Goal: Obtain resource: Download file/media

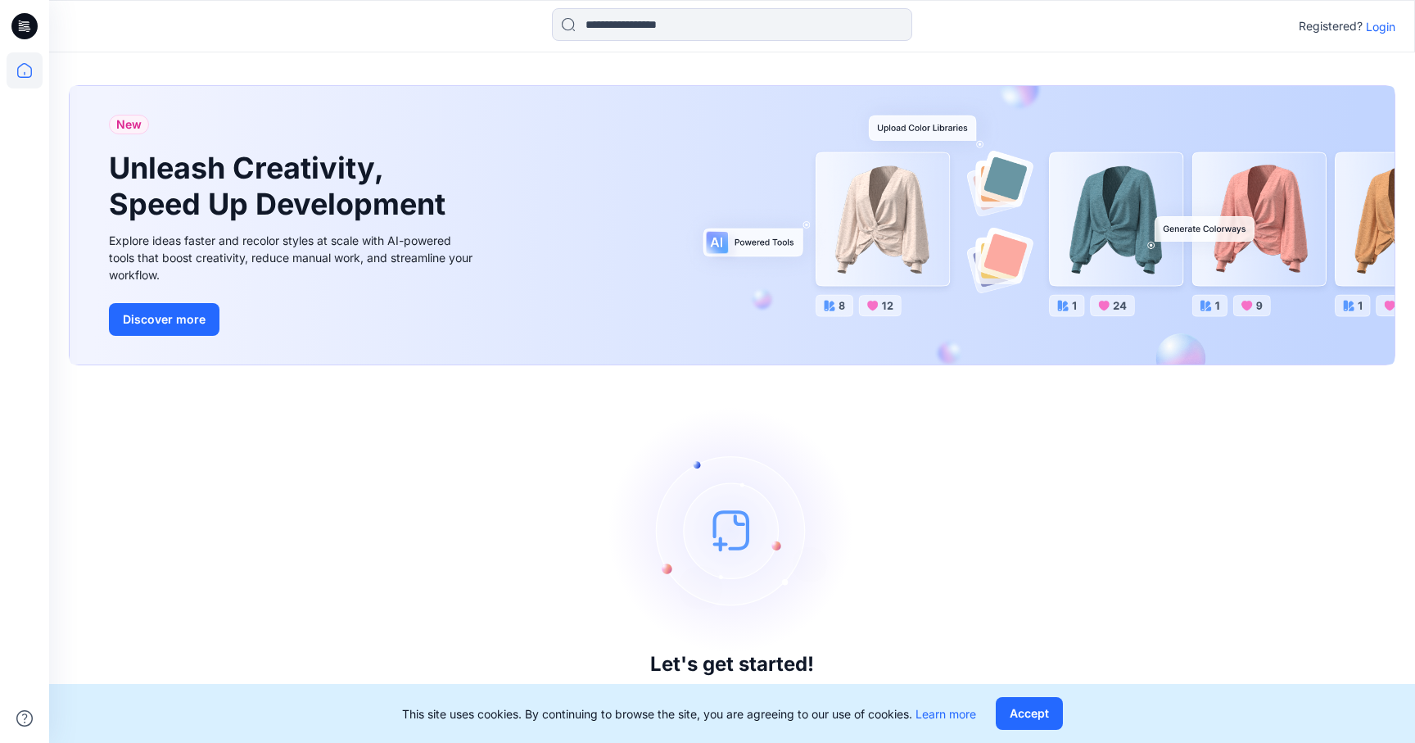
click at [1385, 33] on p "Login" at bounding box center [1380, 26] width 29 height 17
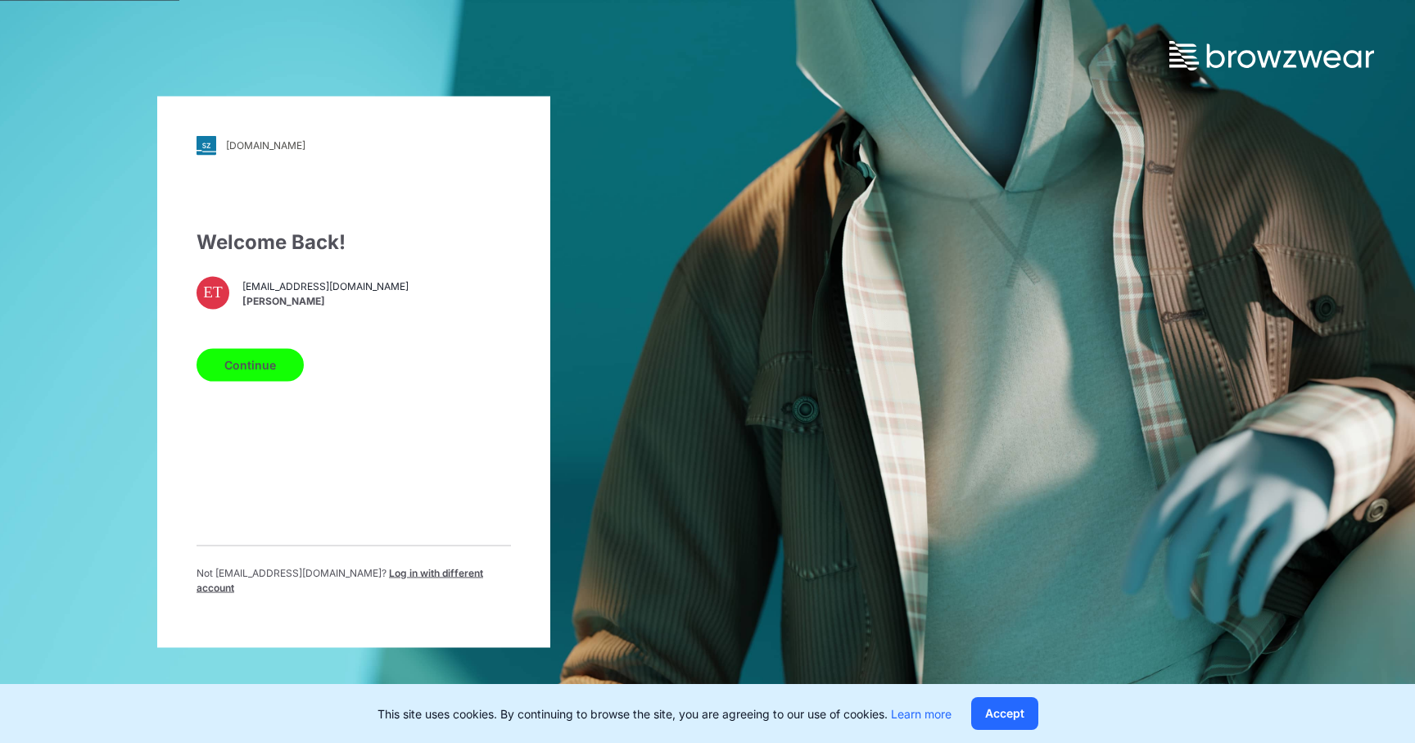
click at [267, 376] on button "Continue" at bounding box center [250, 364] width 107 height 33
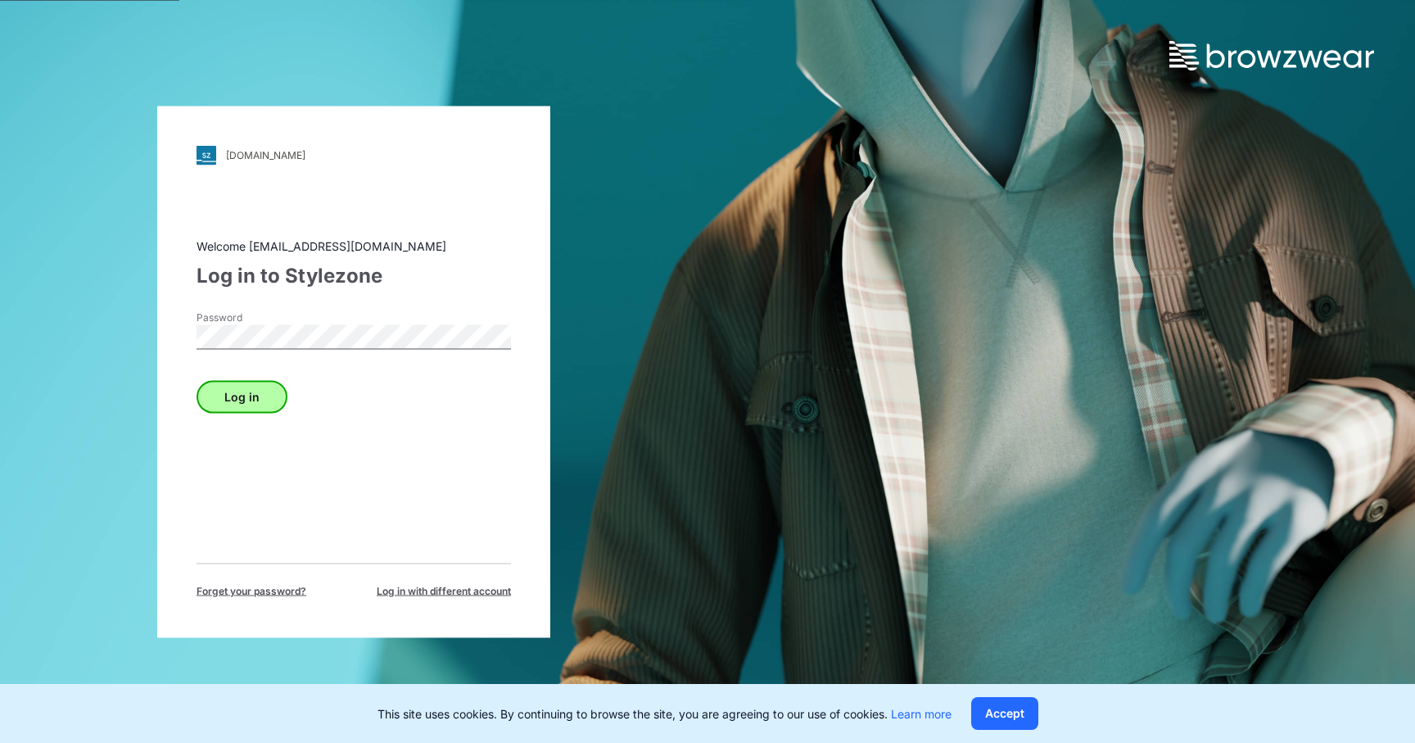
click at [257, 398] on button "Log in" at bounding box center [242, 396] width 91 height 33
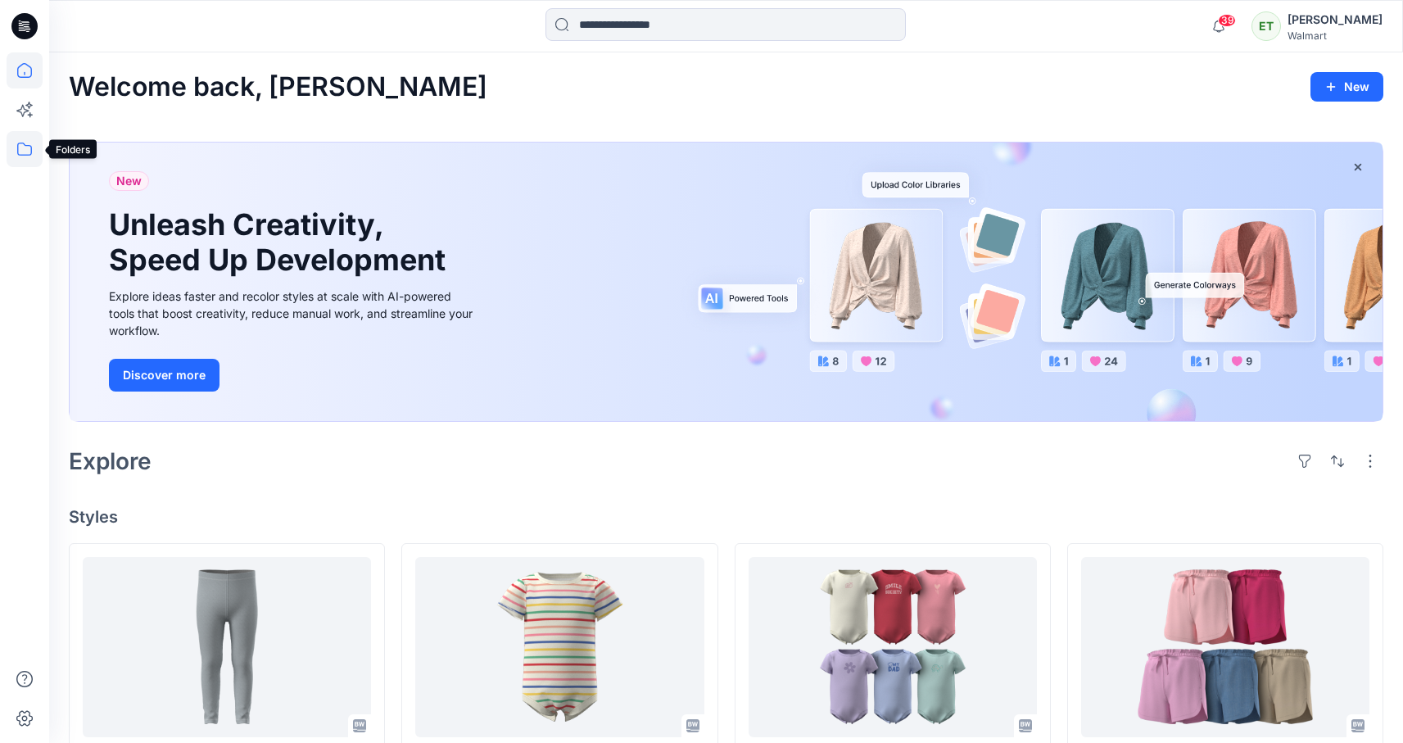
click at [22, 160] on icon at bounding box center [25, 149] width 36 height 36
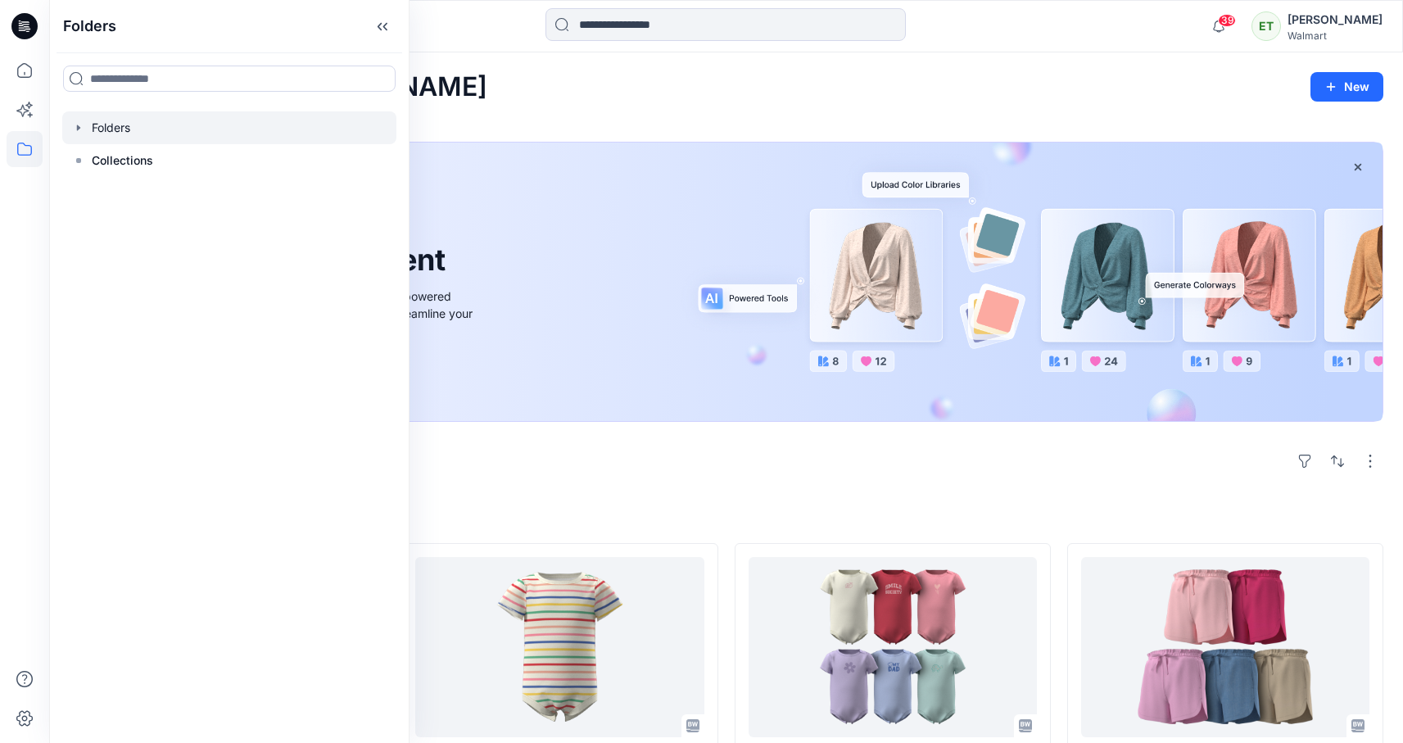
click at [164, 132] on div at bounding box center [229, 127] width 334 height 33
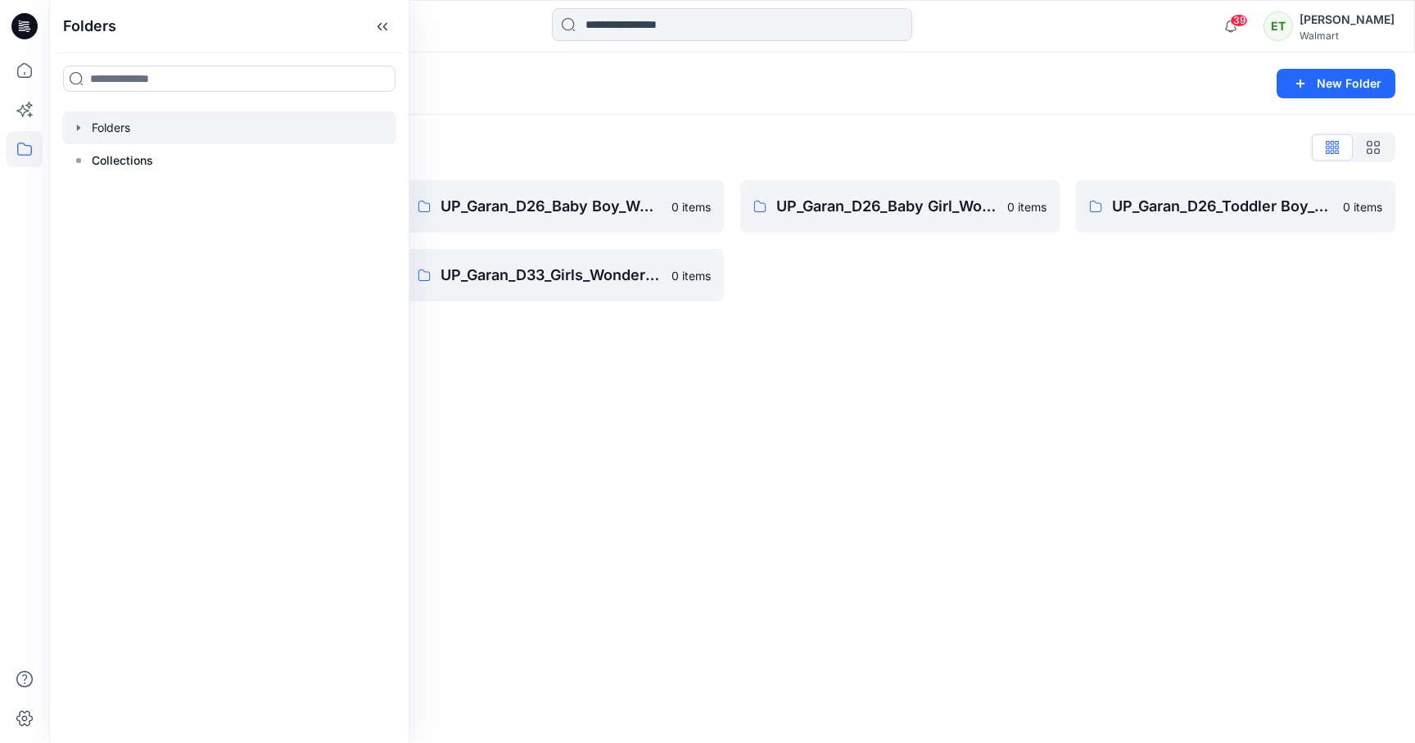
click at [599, 404] on div "Folders New Folder Folders List UP_Garan [PERSON_NAME] 0 items UP_Garan_D26_Tod…" at bounding box center [732, 397] width 1366 height 690
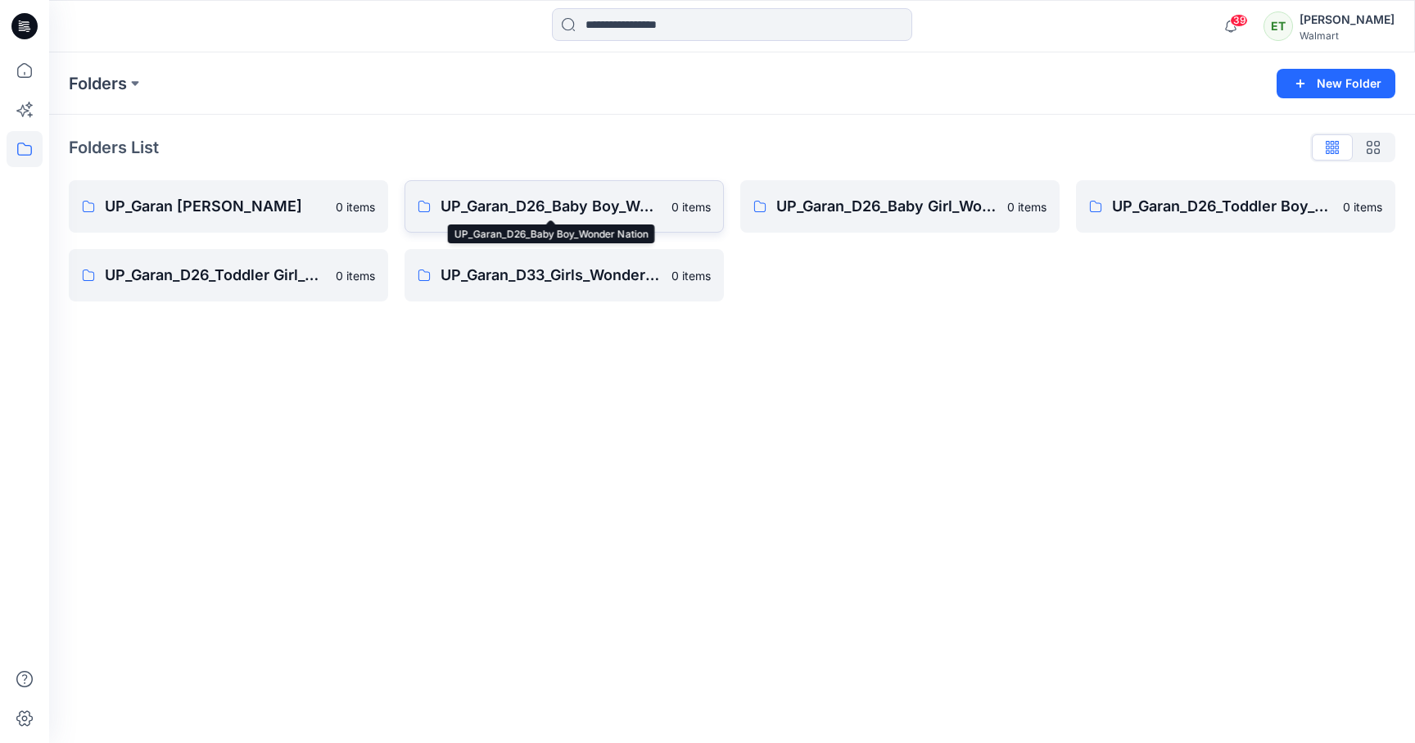
click at [584, 209] on p "UP_Garan_D26_Baby Boy_Wonder Nation" at bounding box center [551, 206] width 221 height 23
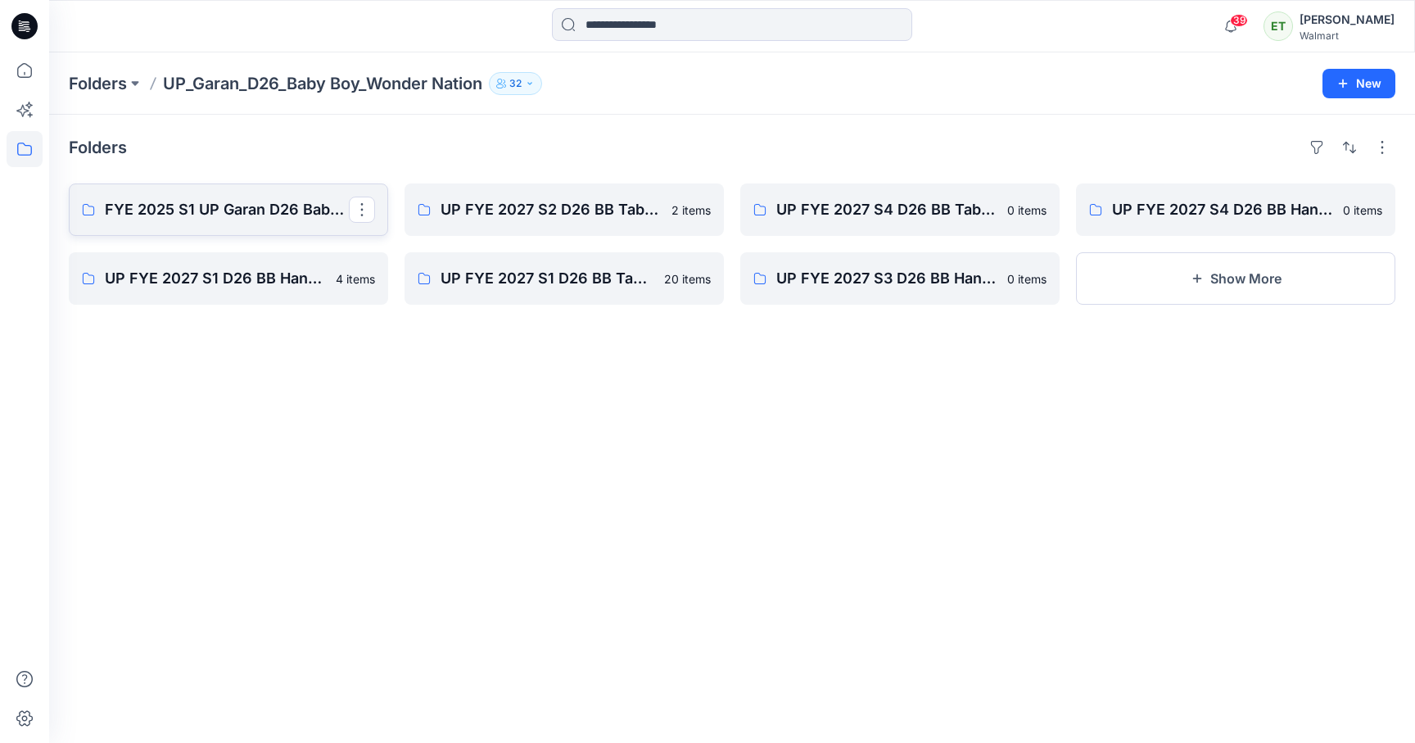
click at [274, 215] on p "FYE 2025 S1 UP Garan D26 Baby Boy" at bounding box center [227, 209] width 244 height 23
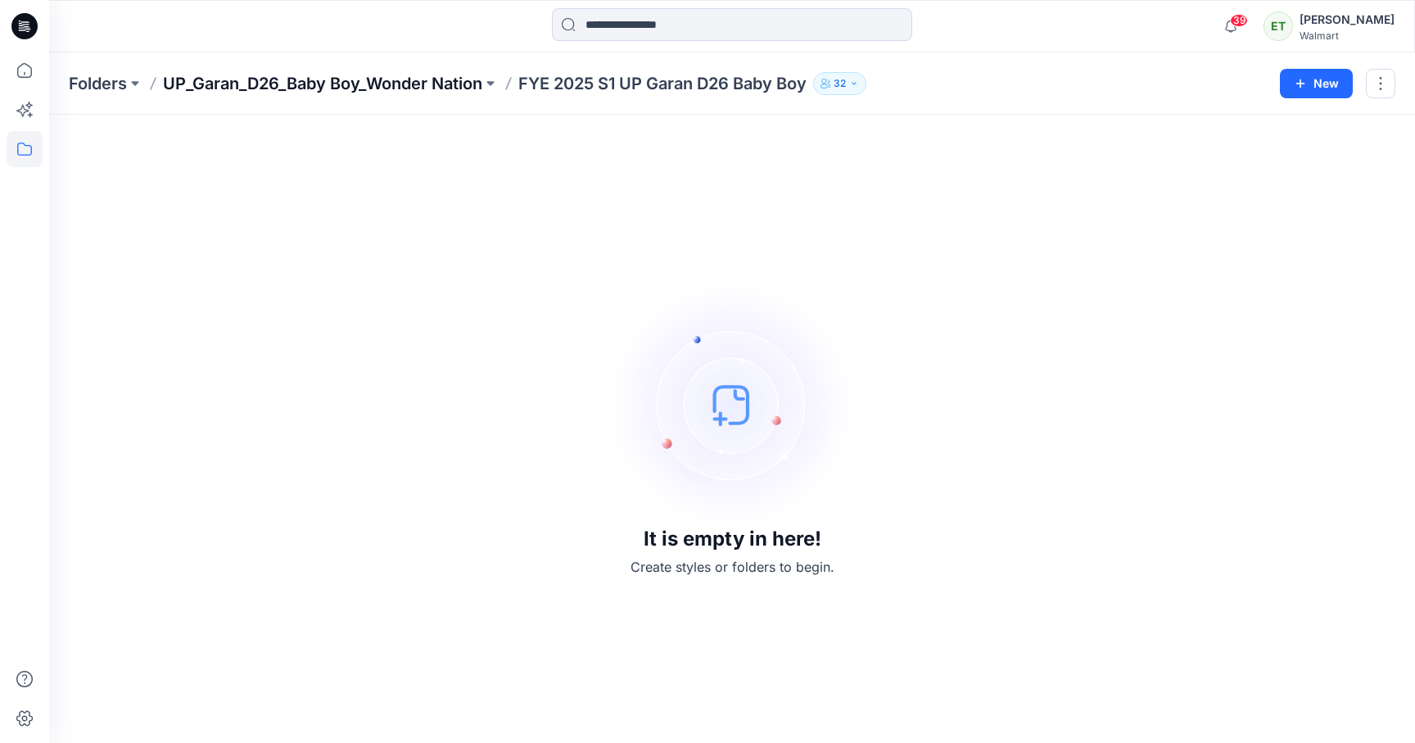
click at [405, 80] on p "UP_Garan_D26_Baby Boy_Wonder Nation" at bounding box center [322, 83] width 319 height 23
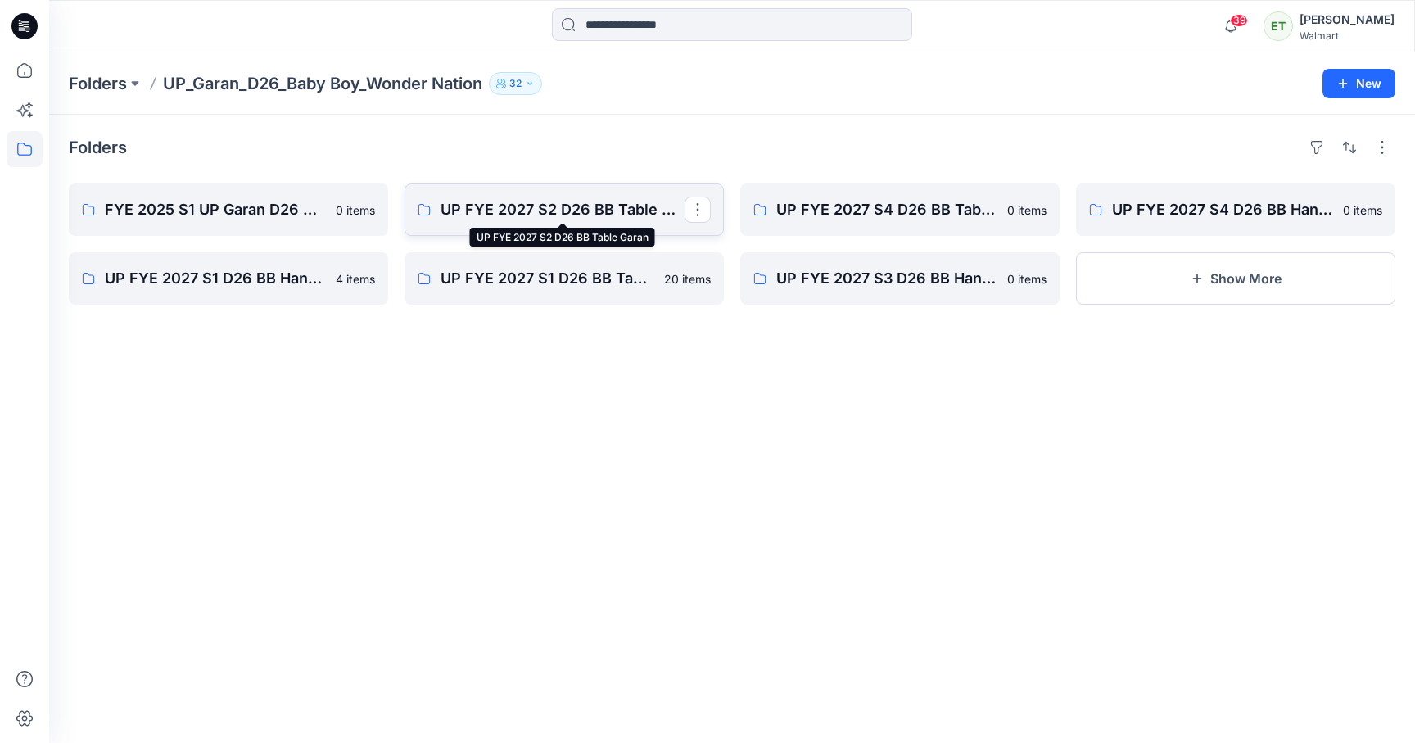
click at [500, 203] on p "UP FYE 2027 S2 D26 BB Table Garan" at bounding box center [563, 209] width 244 height 23
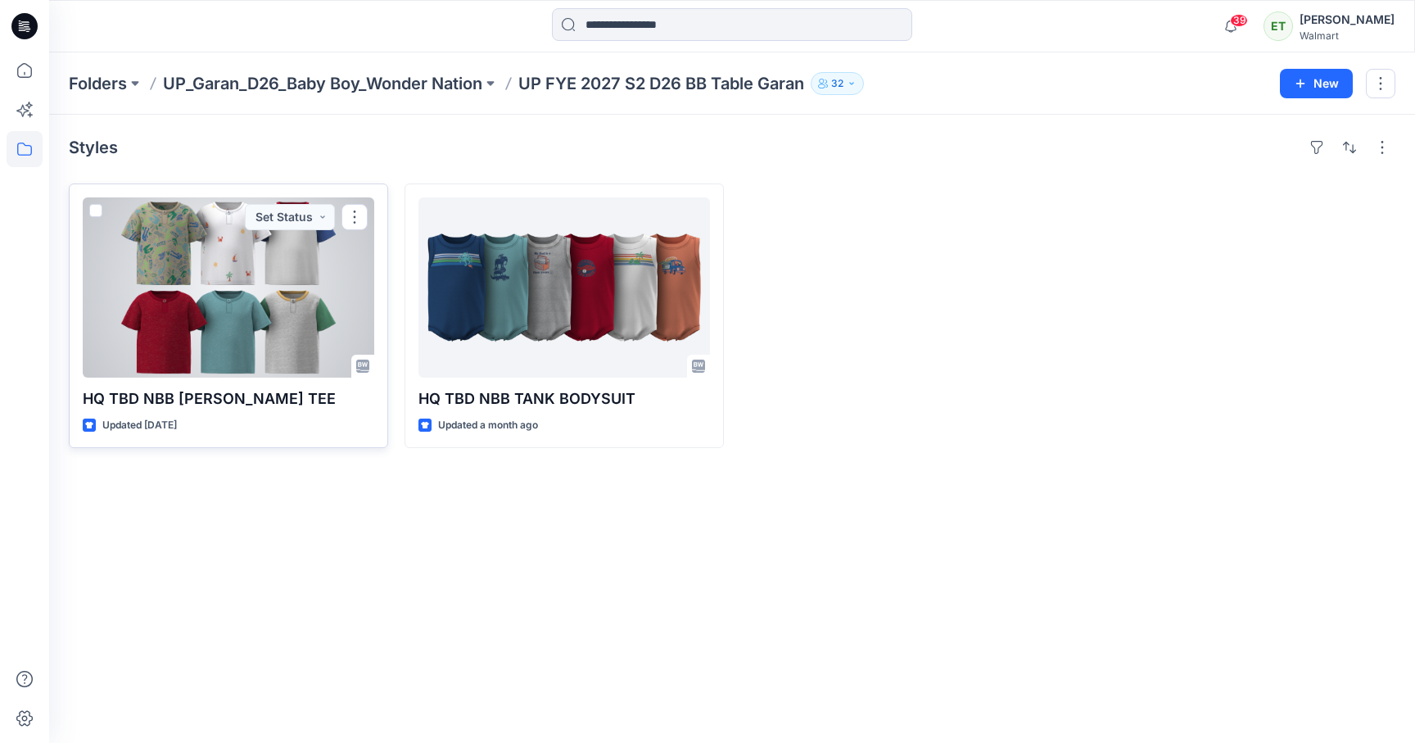
click at [278, 262] on div at bounding box center [229, 287] width 292 height 180
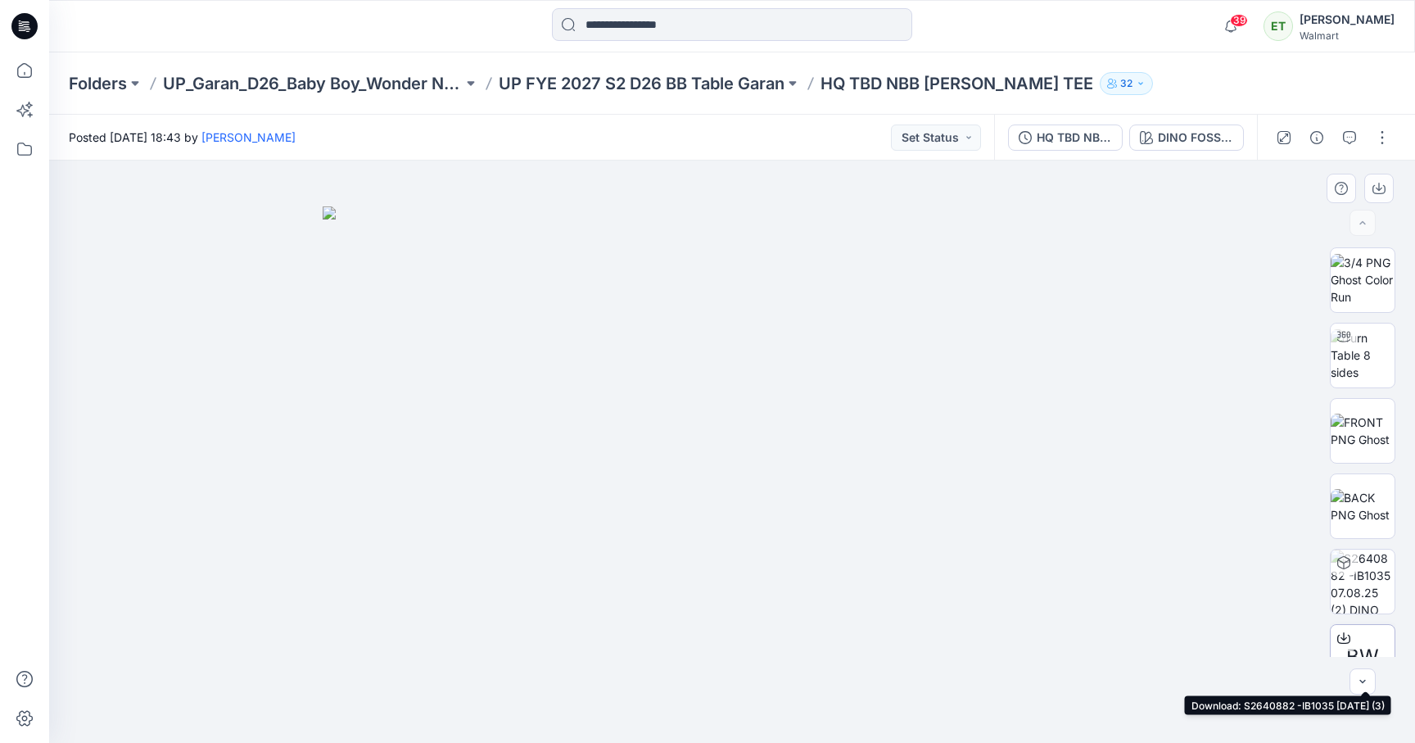
click at [1332, 629] on div at bounding box center [1344, 638] width 26 height 26
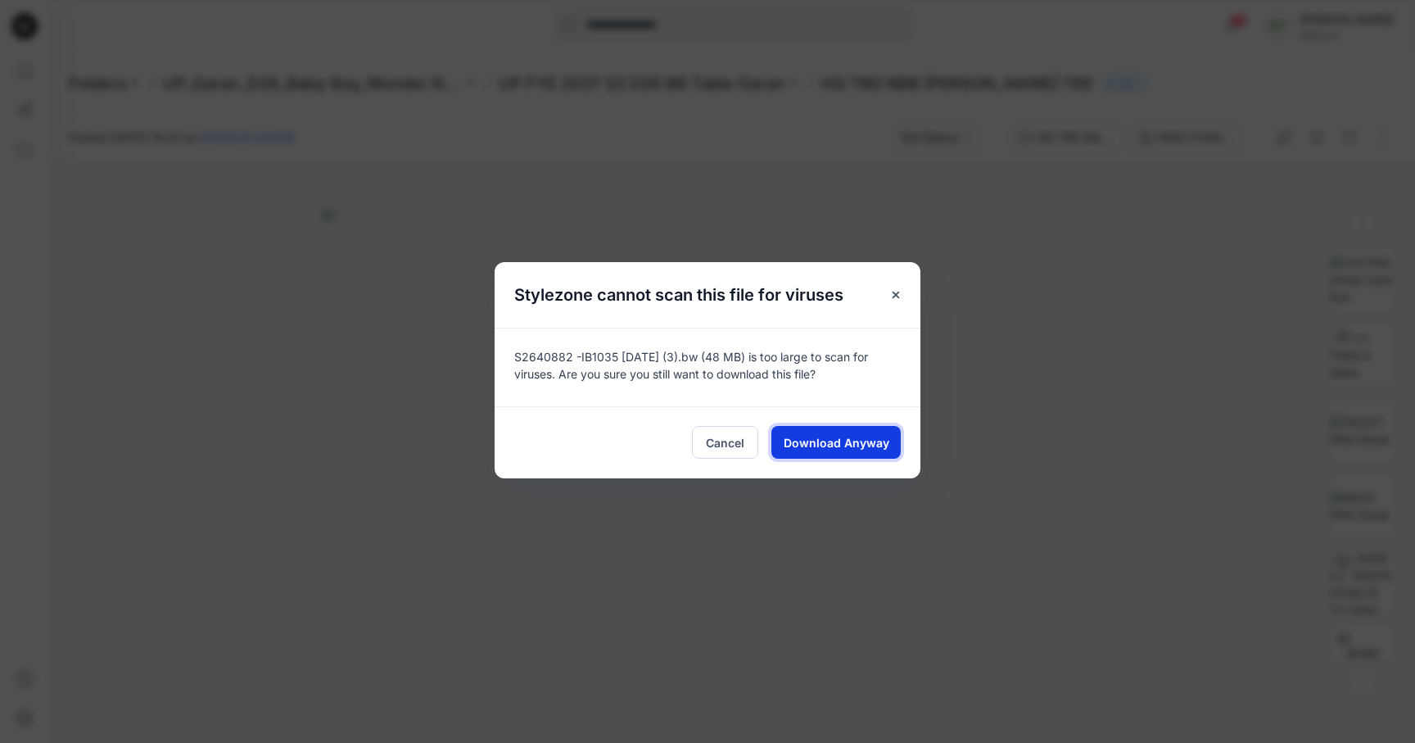
click at [834, 450] on span "Download Anyway" at bounding box center [837, 442] width 106 height 17
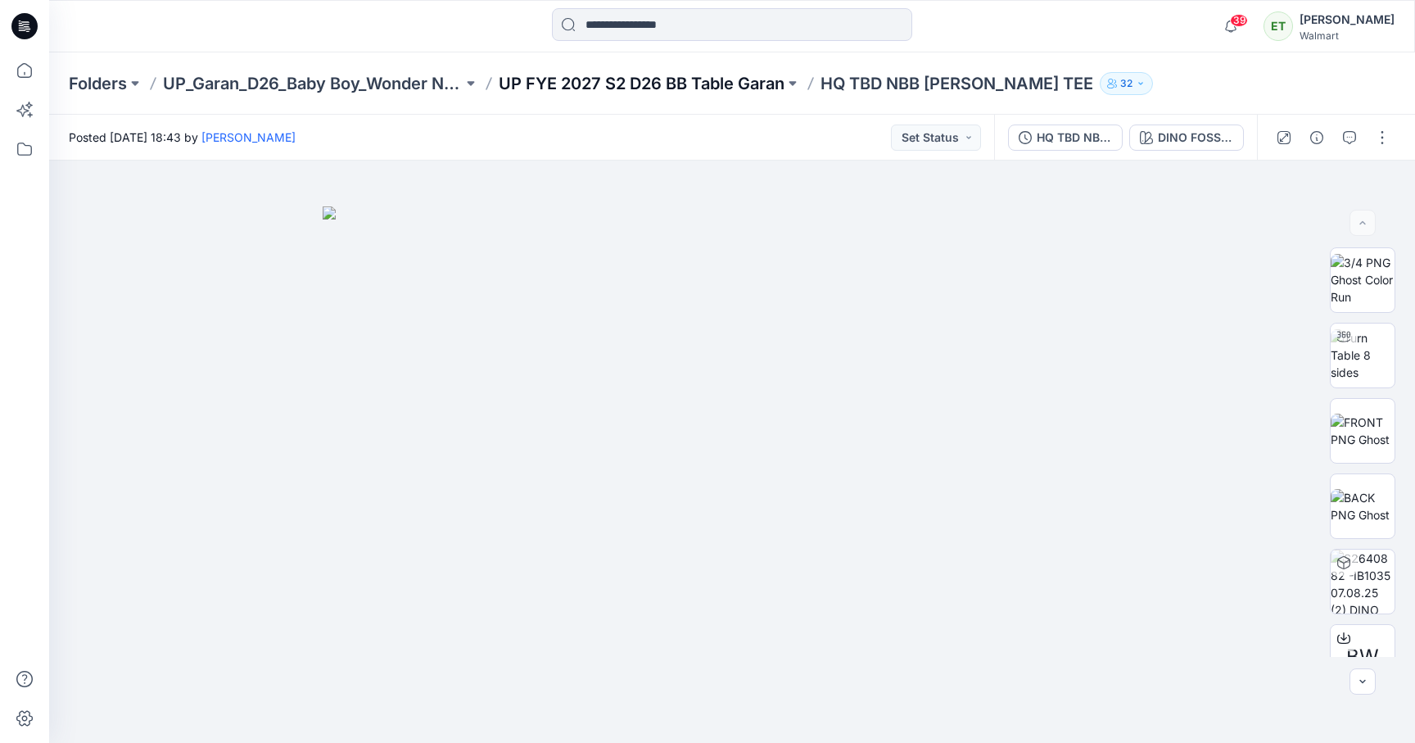
click at [653, 78] on p "UP FYE 2027 S2 D26 BB Table Garan" at bounding box center [642, 83] width 286 height 23
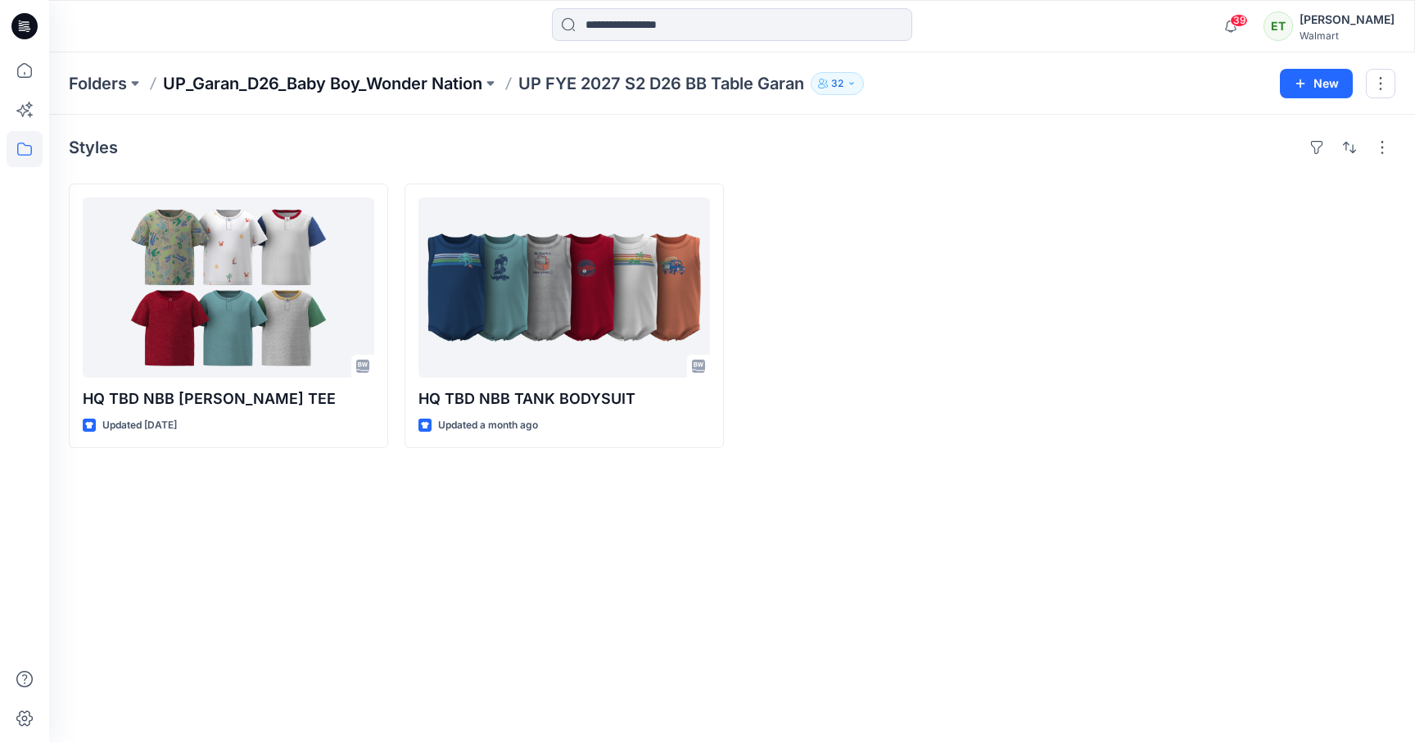
click at [387, 80] on p "UP_Garan_D26_Baby Boy_Wonder Nation" at bounding box center [322, 83] width 319 height 23
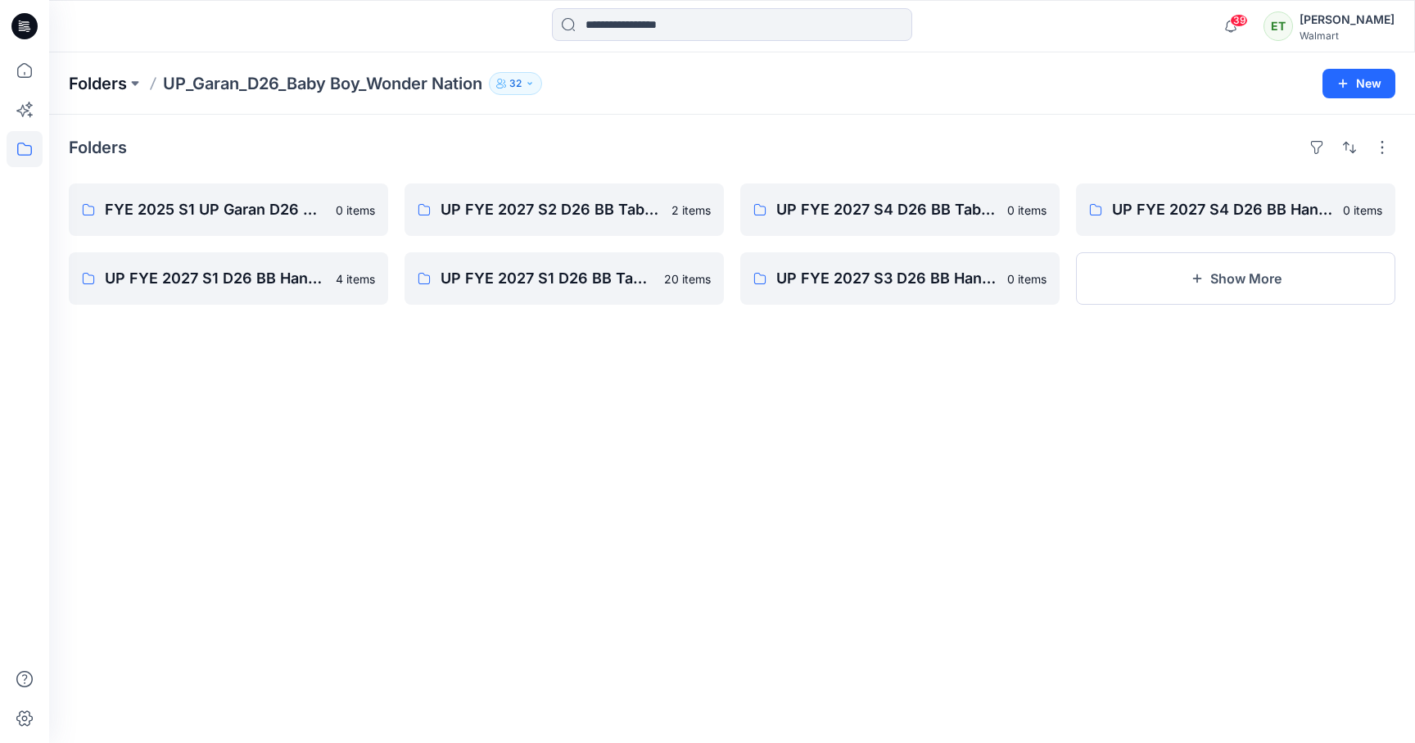
click at [107, 84] on p "Folders" at bounding box center [98, 83] width 58 height 23
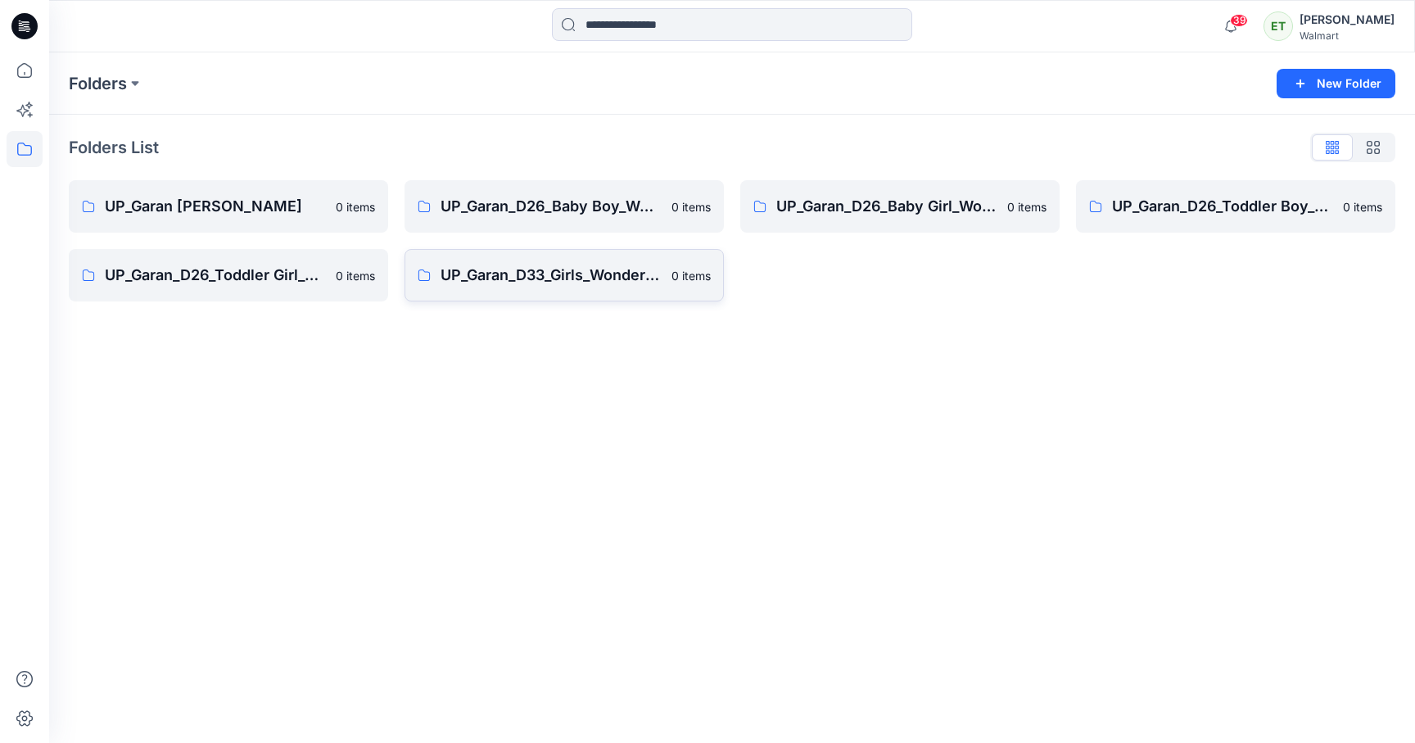
click at [467, 262] on link "UP_Garan_D33_Girls_Wonder Nation 0 items" at bounding box center [564, 275] width 319 height 52
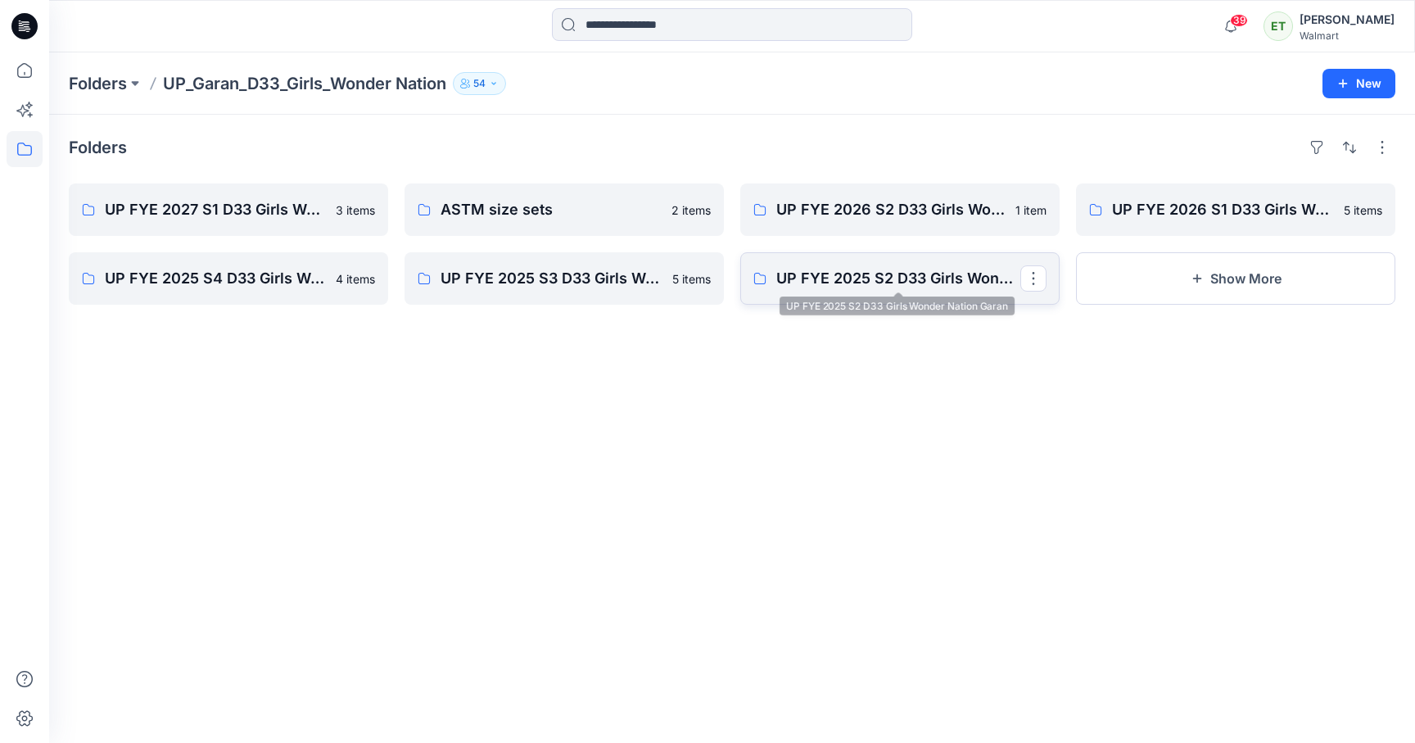
click at [859, 287] on p "UP FYE 2025 S2 D33 Girls Wonder Nation Garan" at bounding box center [898, 278] width 244 height 23
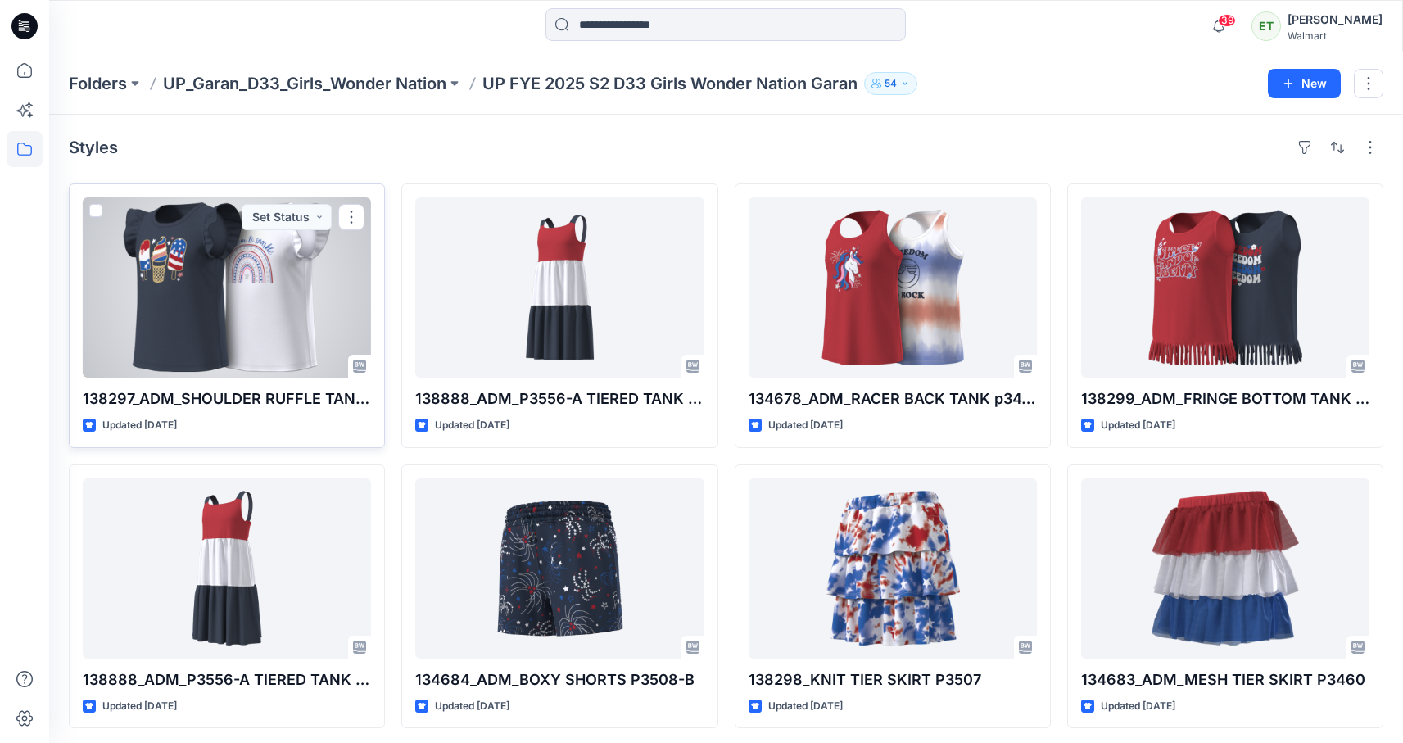
click at [340, 337] on div at bounding box center [227, 287] width 288 height 180
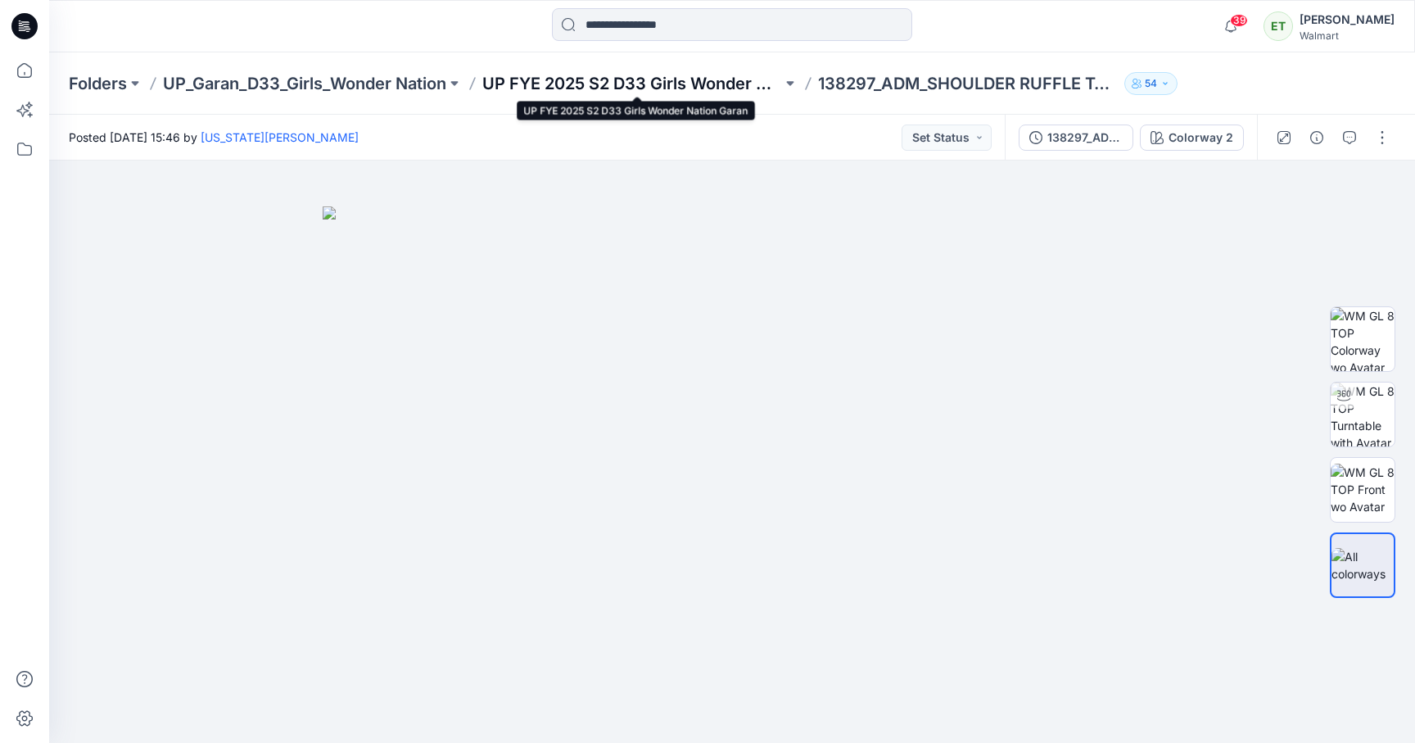
click at [744, 93] on p "UP FYE 2025 S2 D33 Girls Wonder Nation Garan" at bounding box center [632, 83] width 300 height 23
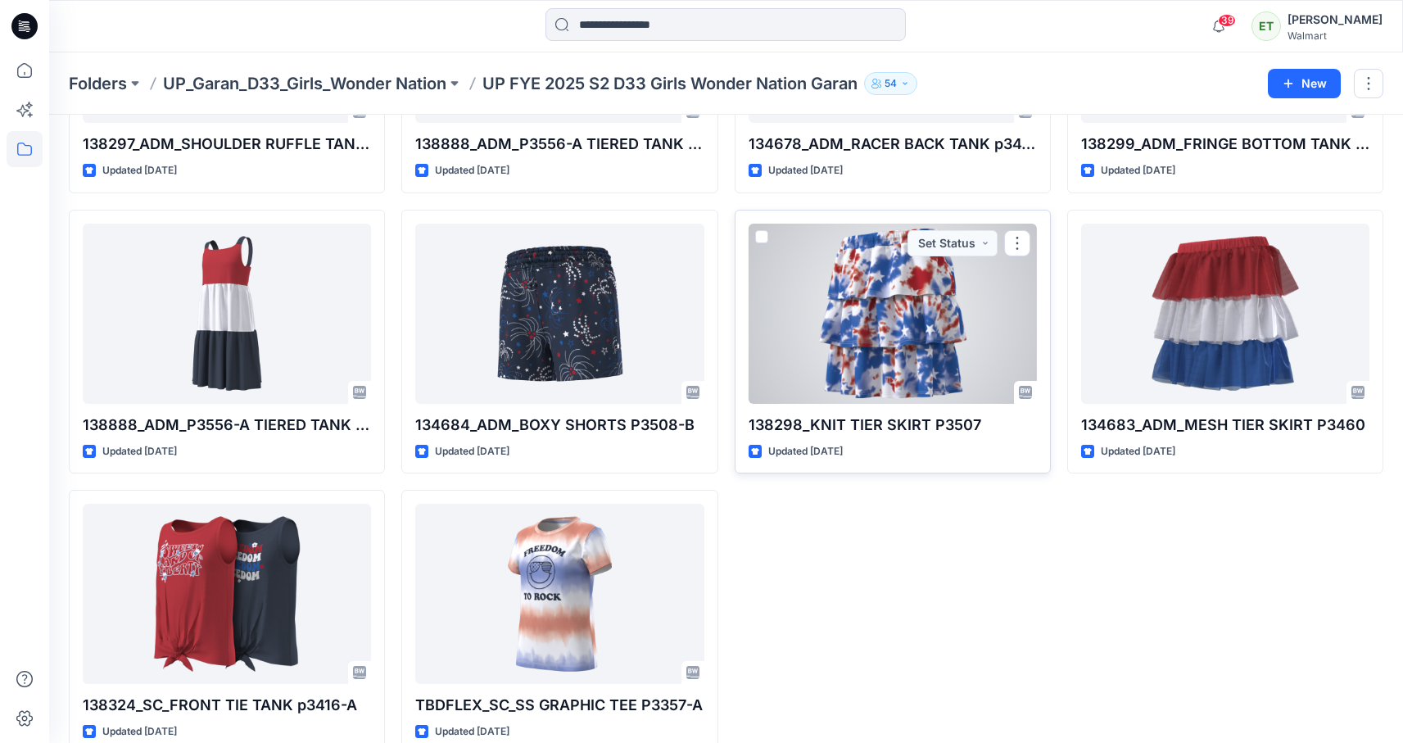
scroll to position [285, 0]
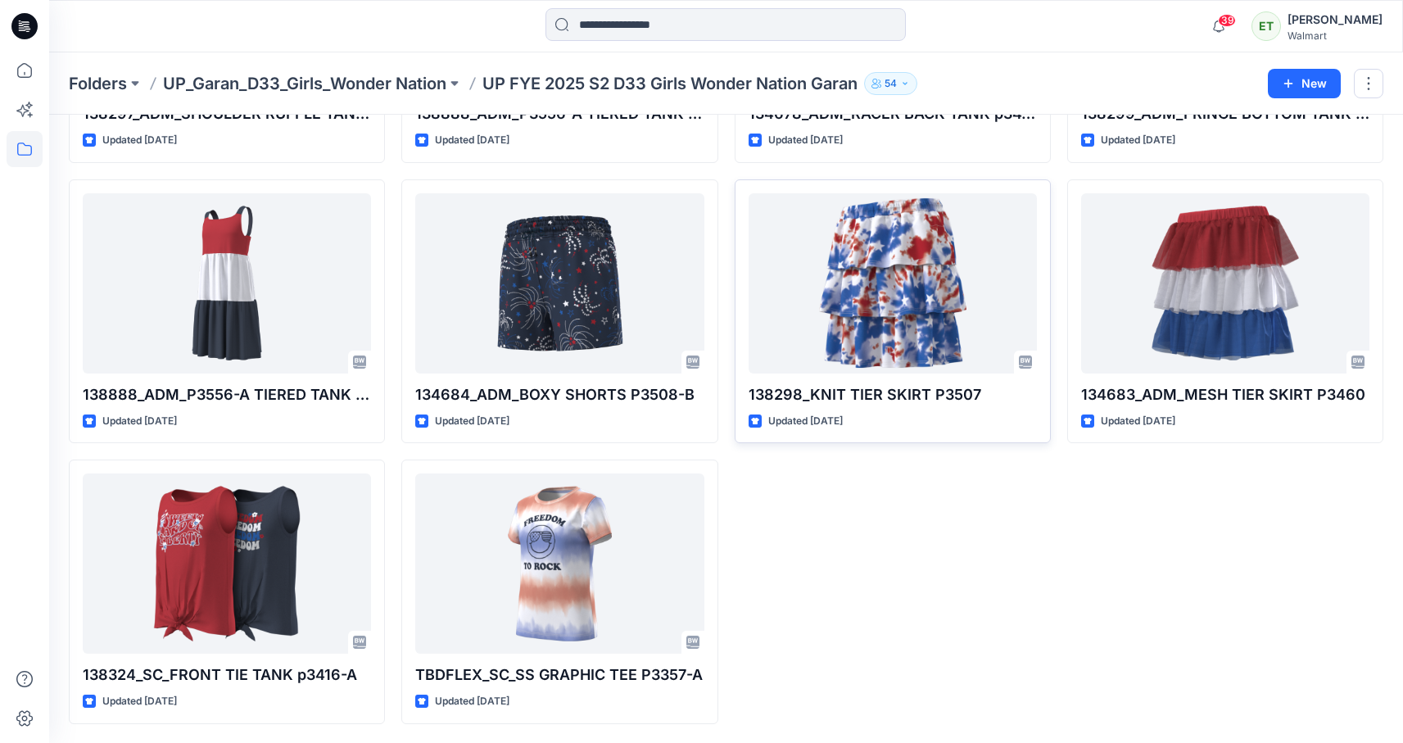
click at [807, 483] on div "134678_ADM_RACER BACK TANK p3419-A Updated [DATE] 138298_KNIT TIER SKIRT P3507 …" at bounding box center [893, 310] width 316 height 825
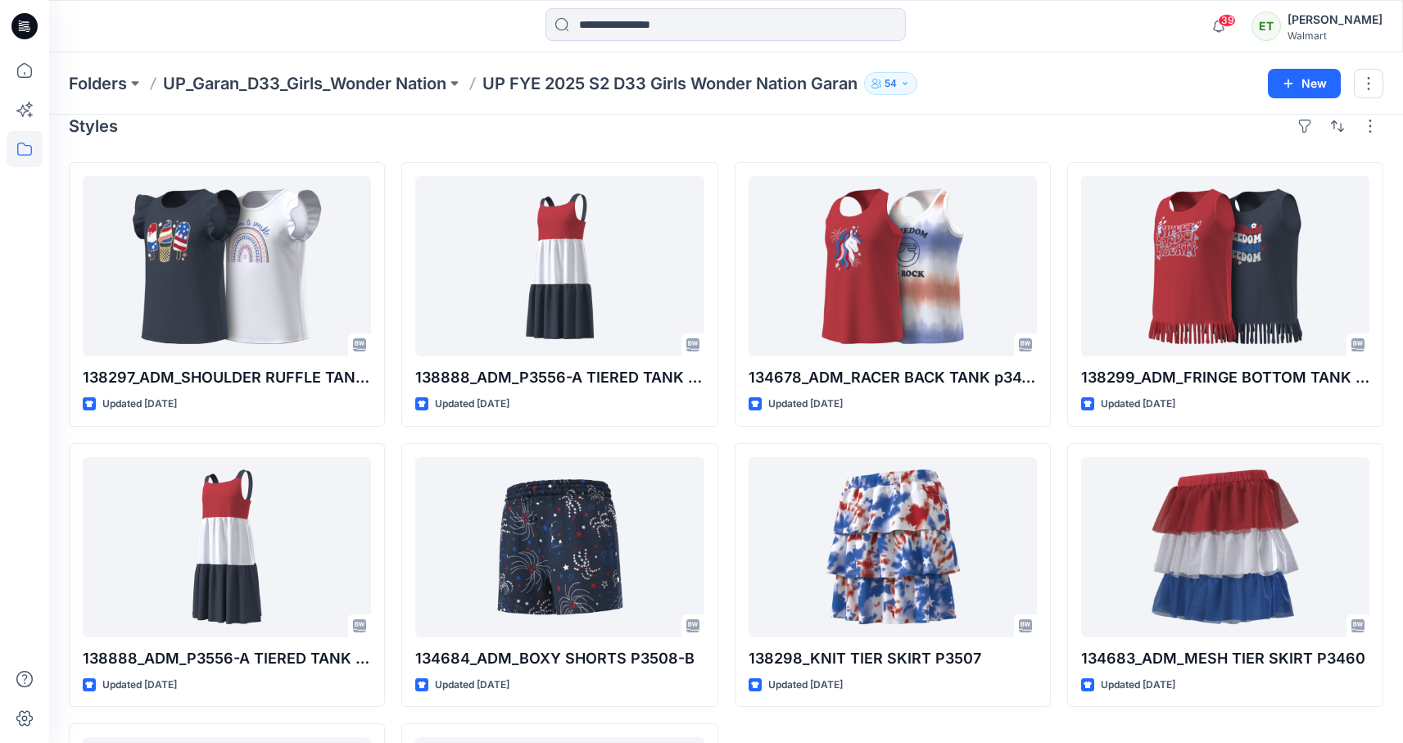
scroll to position [0, 0]
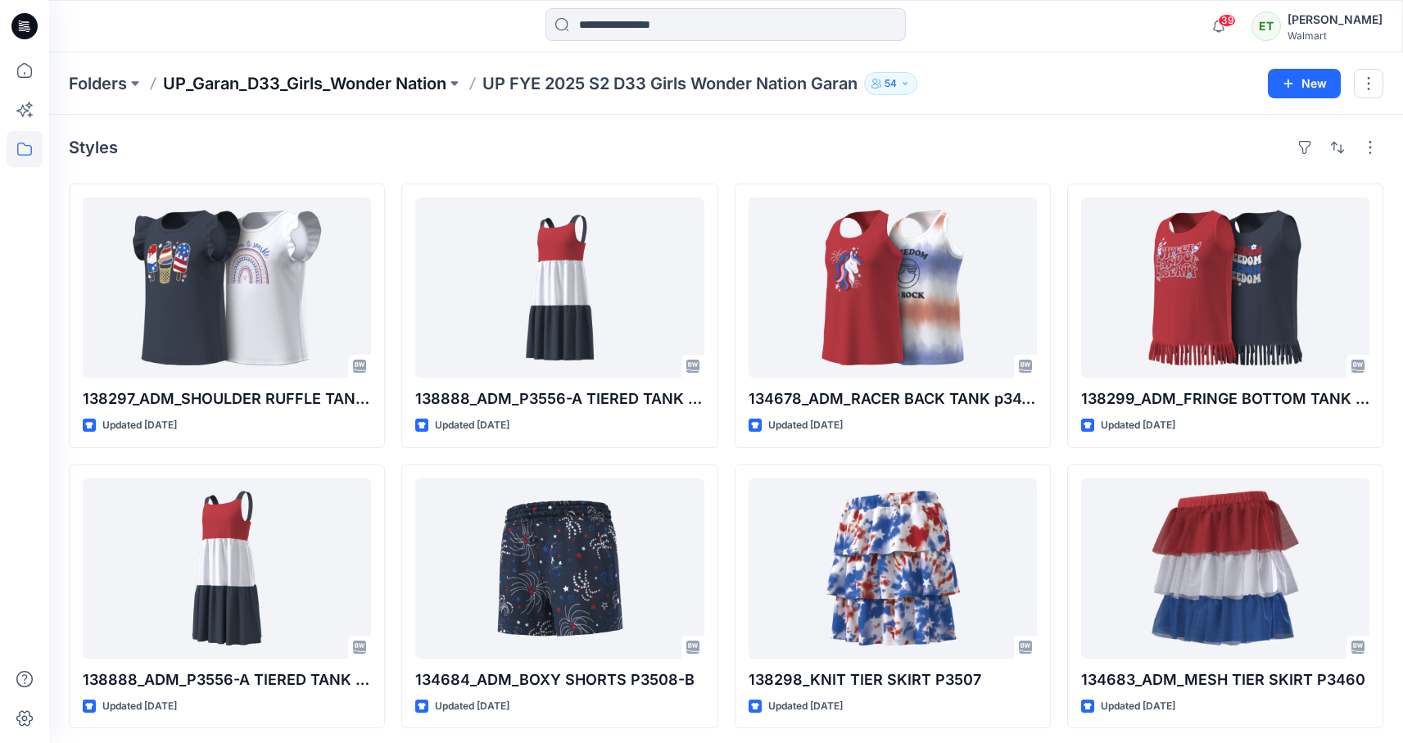
click at [381, 82] on p "UP_Garan_D33_Girls_Wonder Nation" at bounding box center [304, 83] width 283 height 23
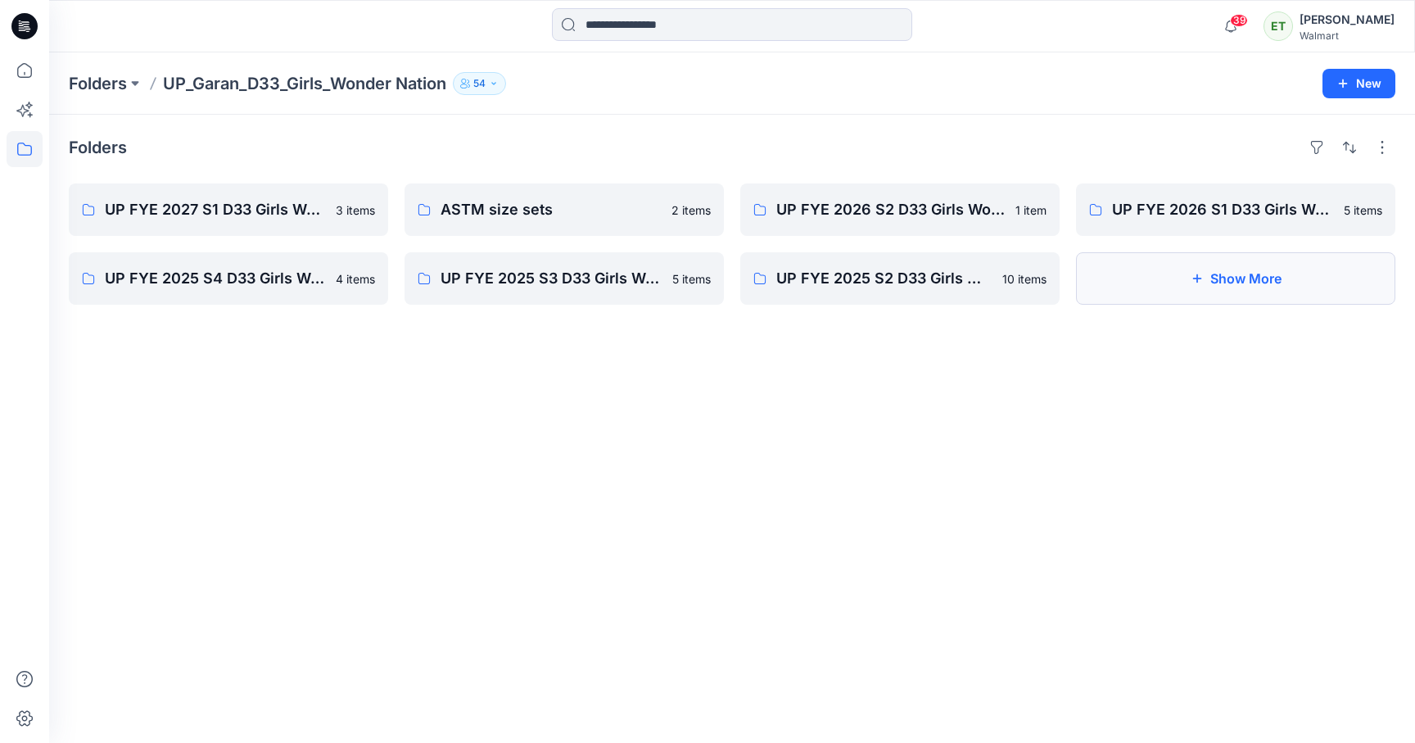
click at [1267, 278] on button "Show More" at bounding box center [1235, 278] width 319 height 52
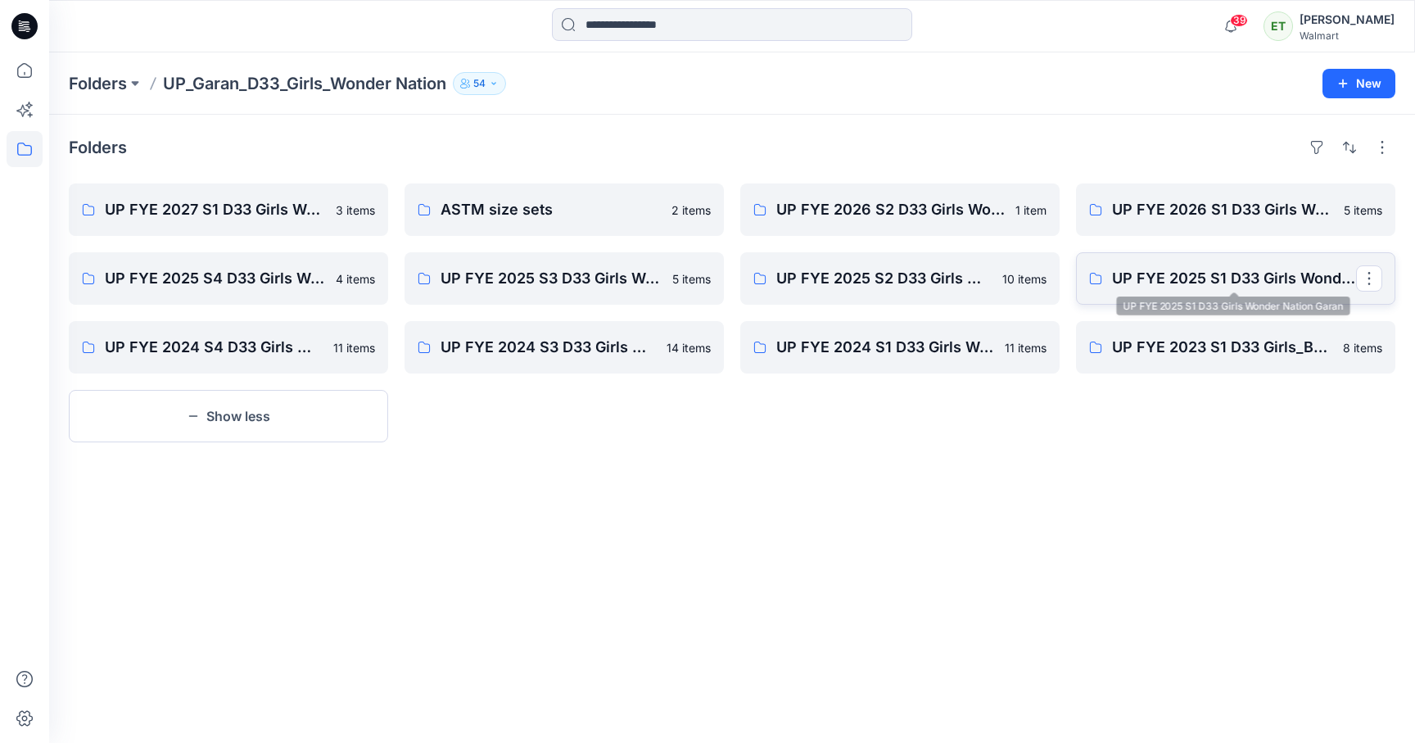
click at [1203, 281] on p "UP FYE 2025 S1 D33 Girls Wonder Nation Garan" at bounding box center [1234, 278] width 244 height 23
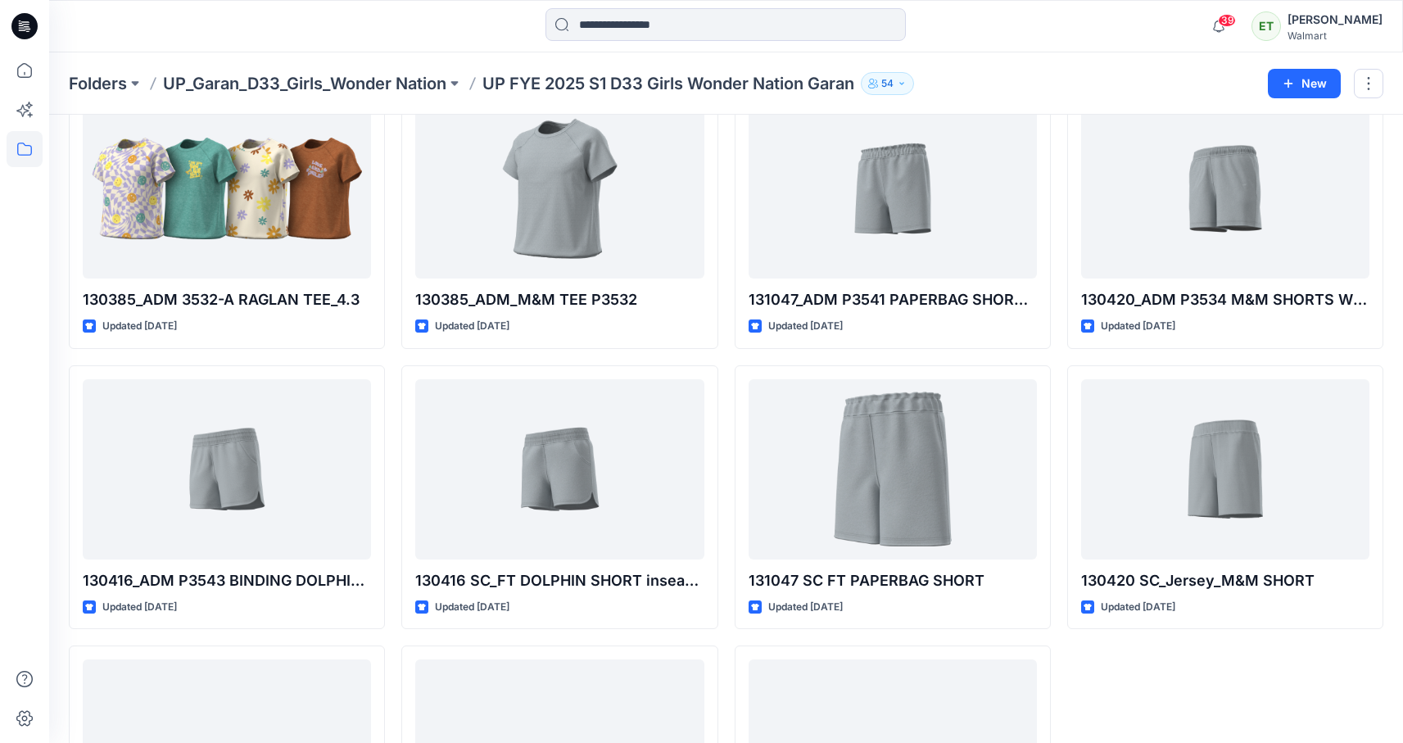
scroll to position [3371, 0]
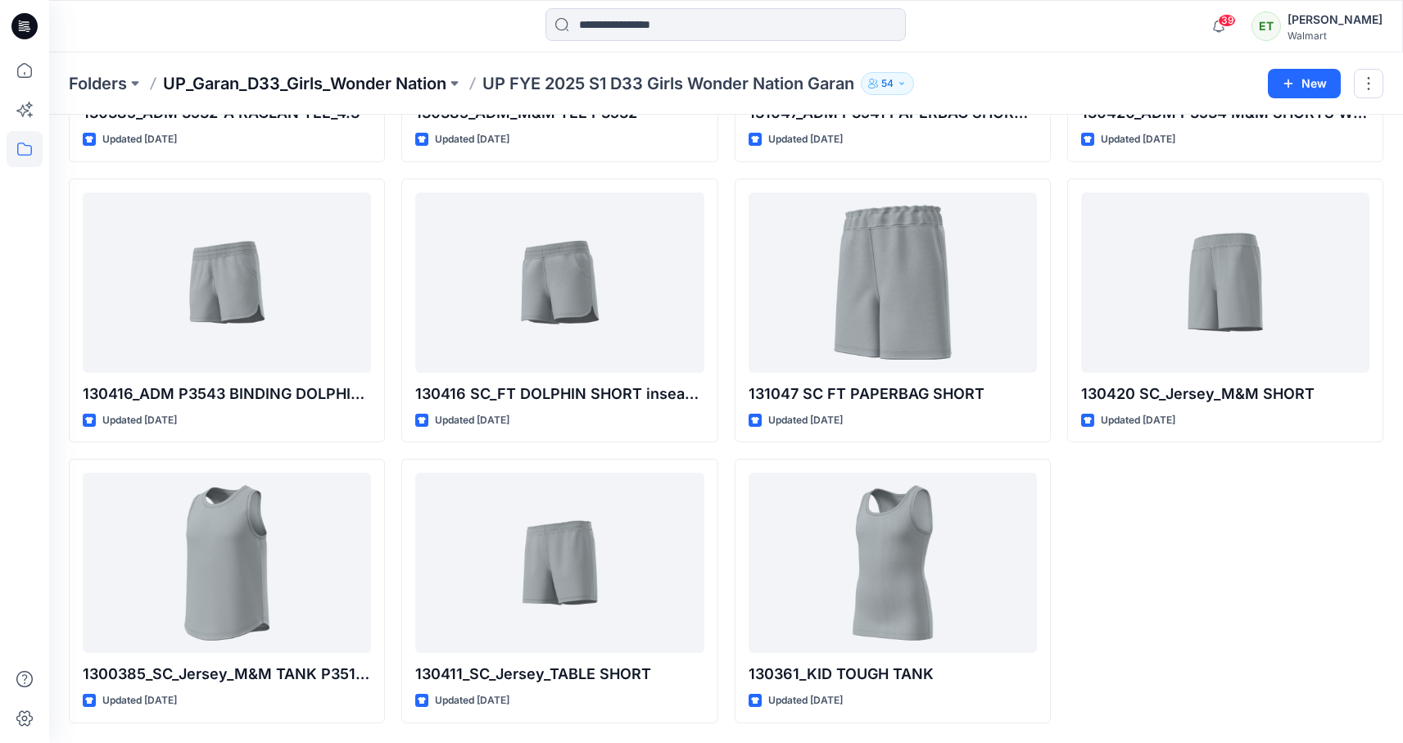
click at [418, 75] on p "UP_Garan_D33_Girls_Wonder Nation" at bounding box center [304, 83] width 283 height 23
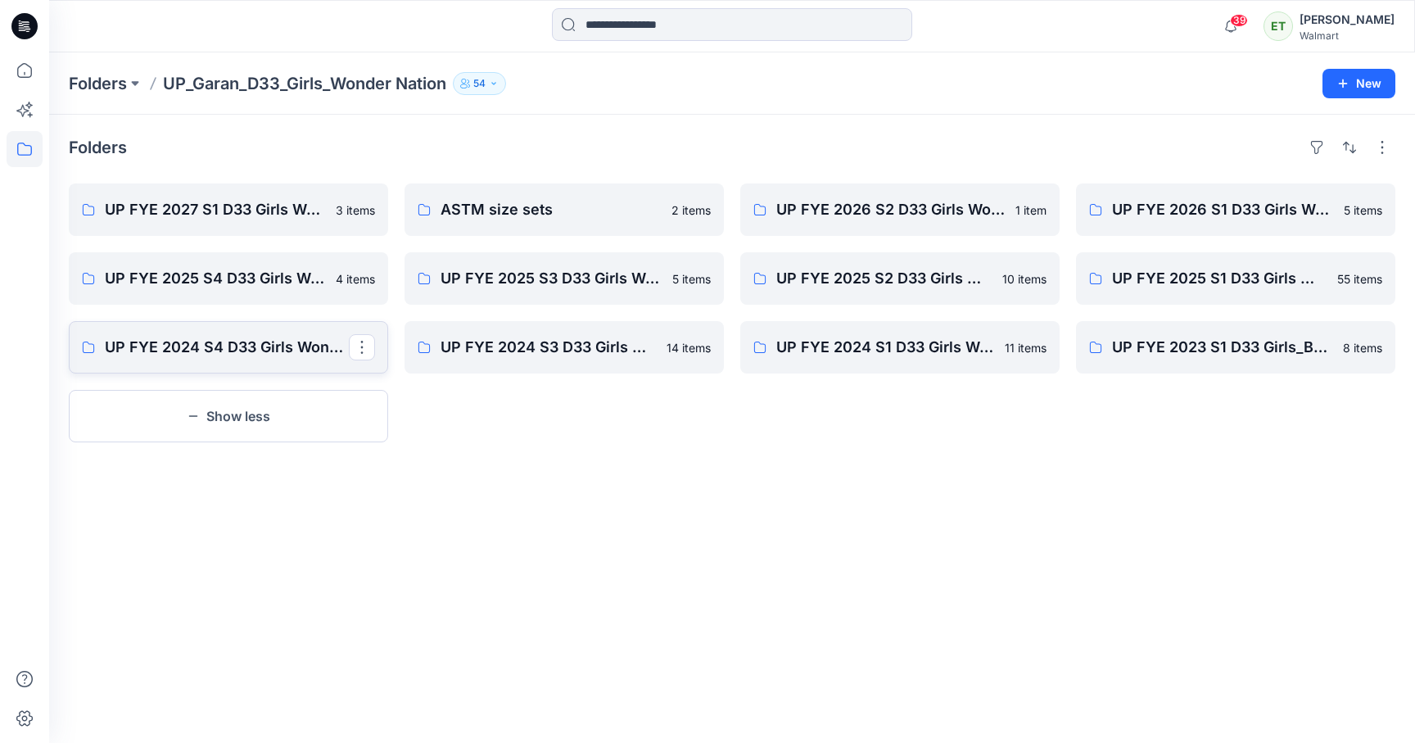
click at [281, 350] on p "UP FYE 2024 S4 D33 Girls Wonder Nation Garan" at bounding box center [227, 347] width 244 height 23
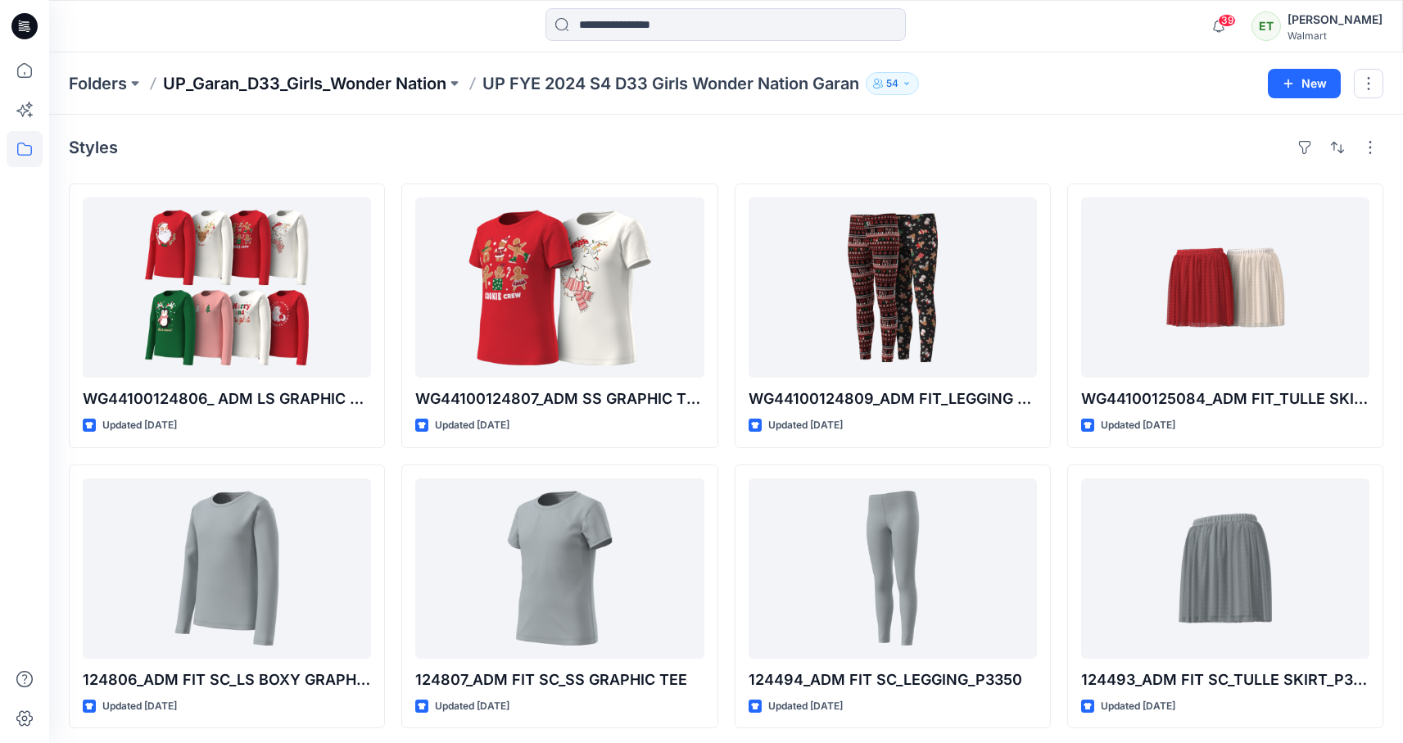
click at [407, 90] on p "UP_Garan_D33_Girls_Wonder Nation" at bounding box center [304, 83] width 283 height 23
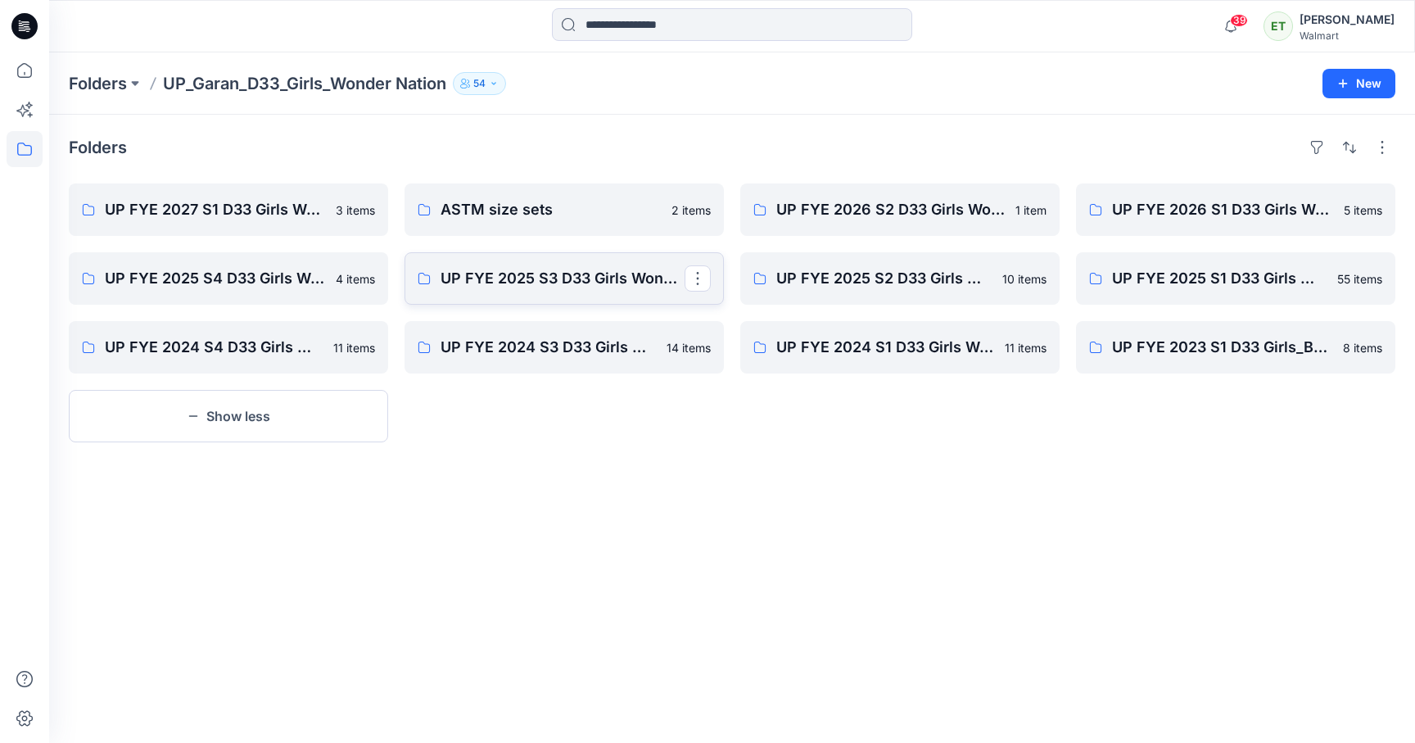
click at [601, 264] on link "UP FYE 2025 S3 D33 Girls Wonder Nation Seasonal" at bounding box center [564, 278] width 319 height 52
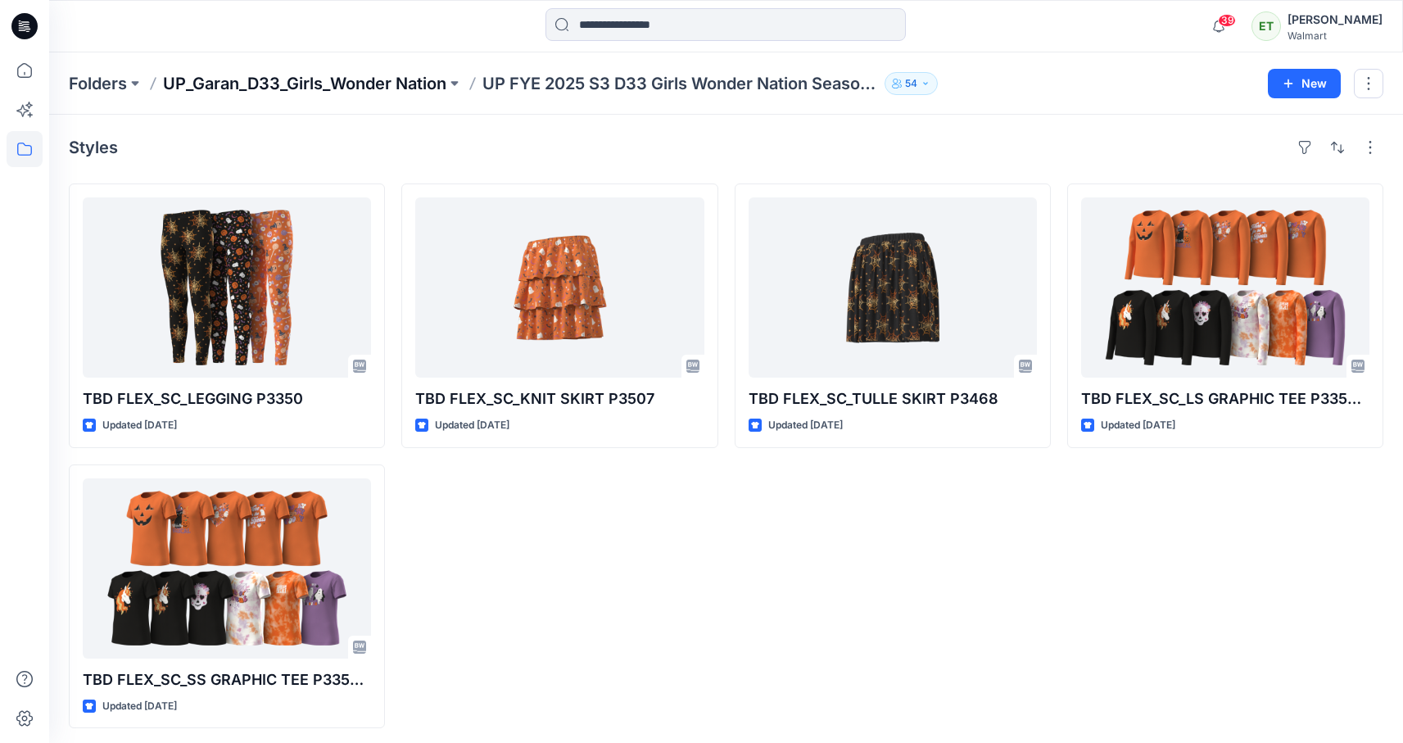
click at [388, 92] on p "UP_Garan_D33_Girls_Wonder Nation" at bounding box center [304, 83] width 283 height 23
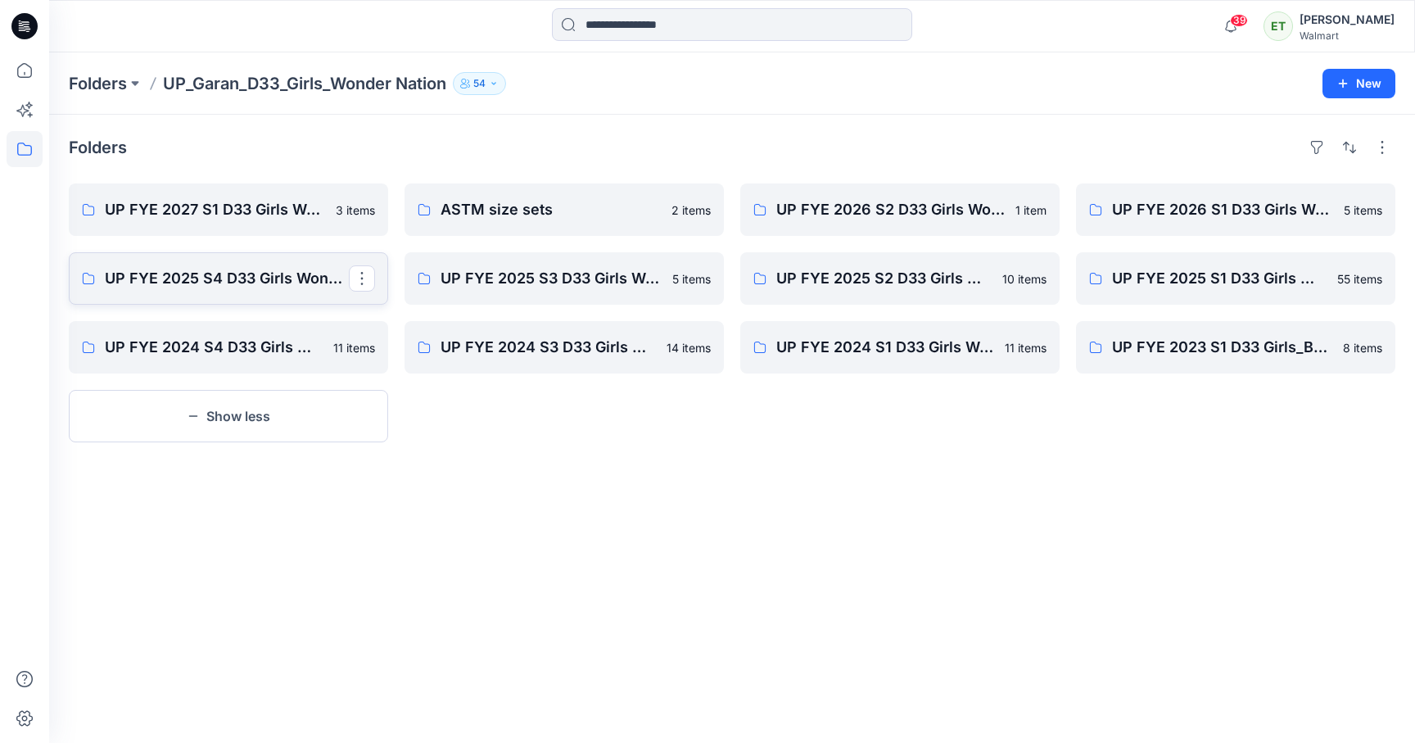
click at [315, 272] on p "UP FYE 2025 S4 D33 Girls Wonder Nation Seasonal" at bounding box center [227, 278] width 244 height 23
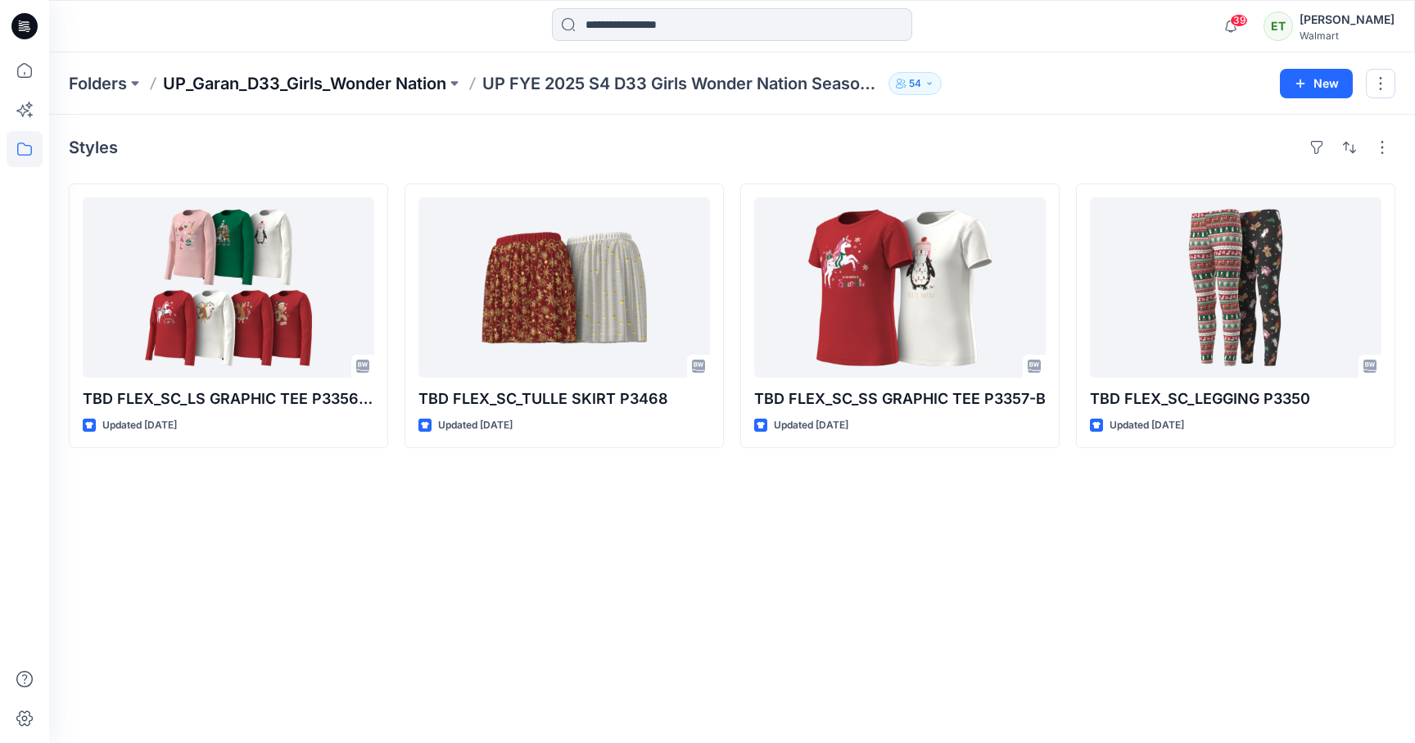
click at [384, 73] on p "UP_Garan_D33_Girls_Wonder Nation" at bounding box center [304, 83] width 283 height 23
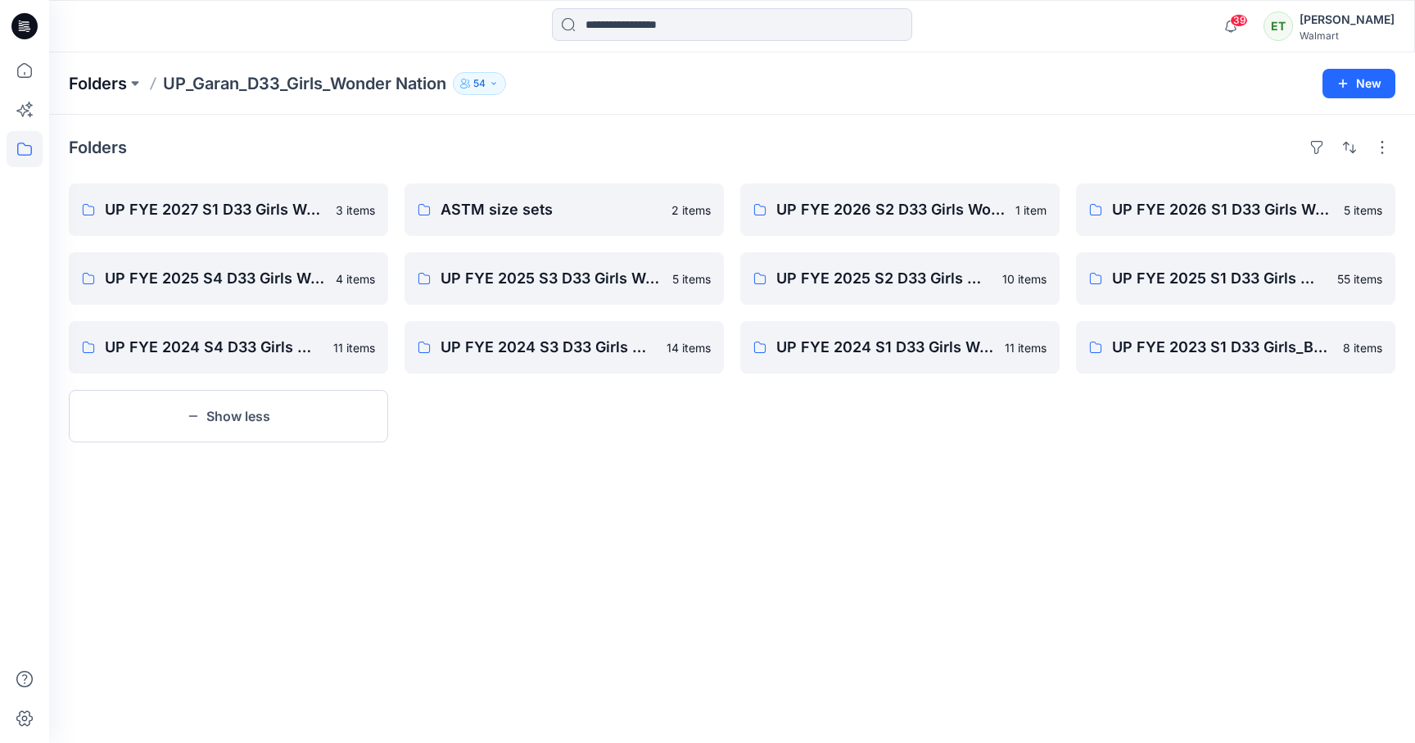
click at [101, 79] on p "Folders" at bounding box center [98, 83] width 58 height 23
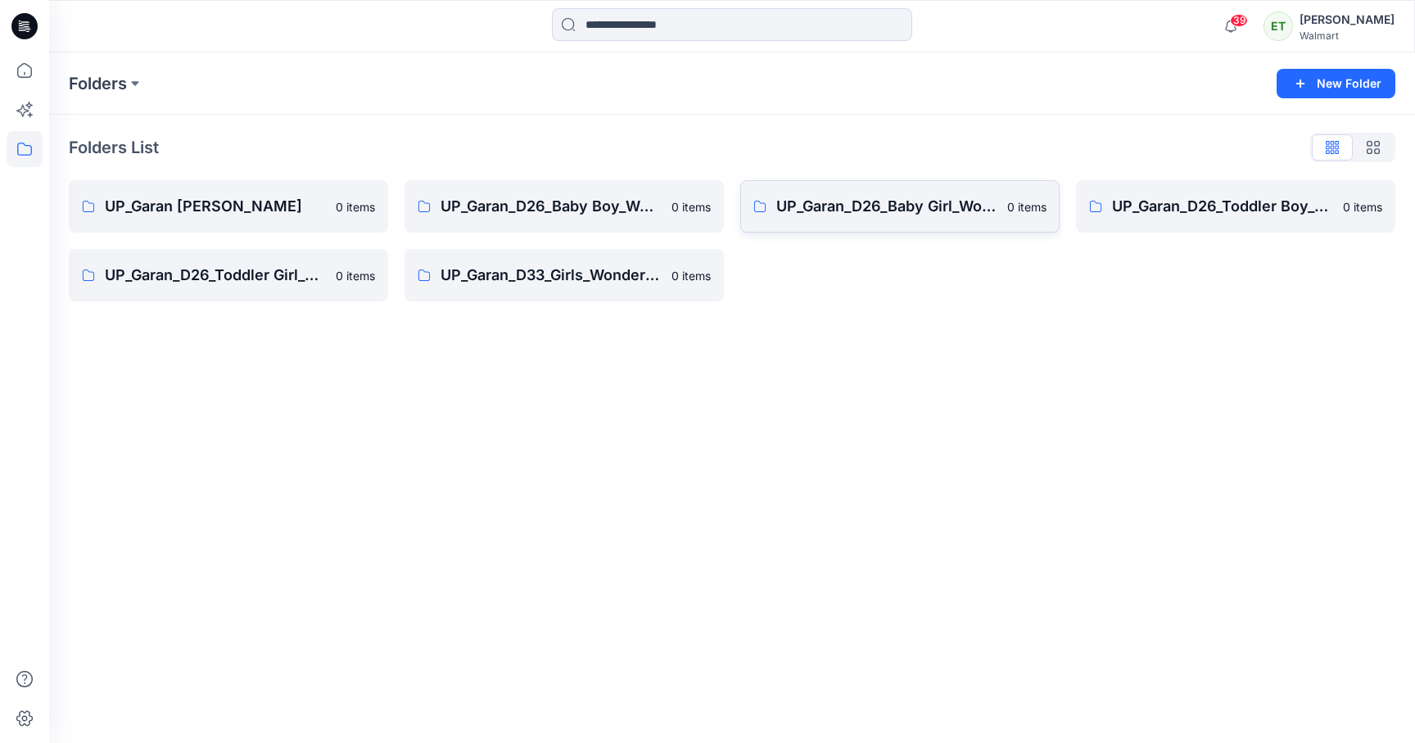
click at [879, 219] on link "UP_Garan_D26_Baby Girl_Wonder Nation 0 items" at bounding box center [899, 206] width 319 height 52
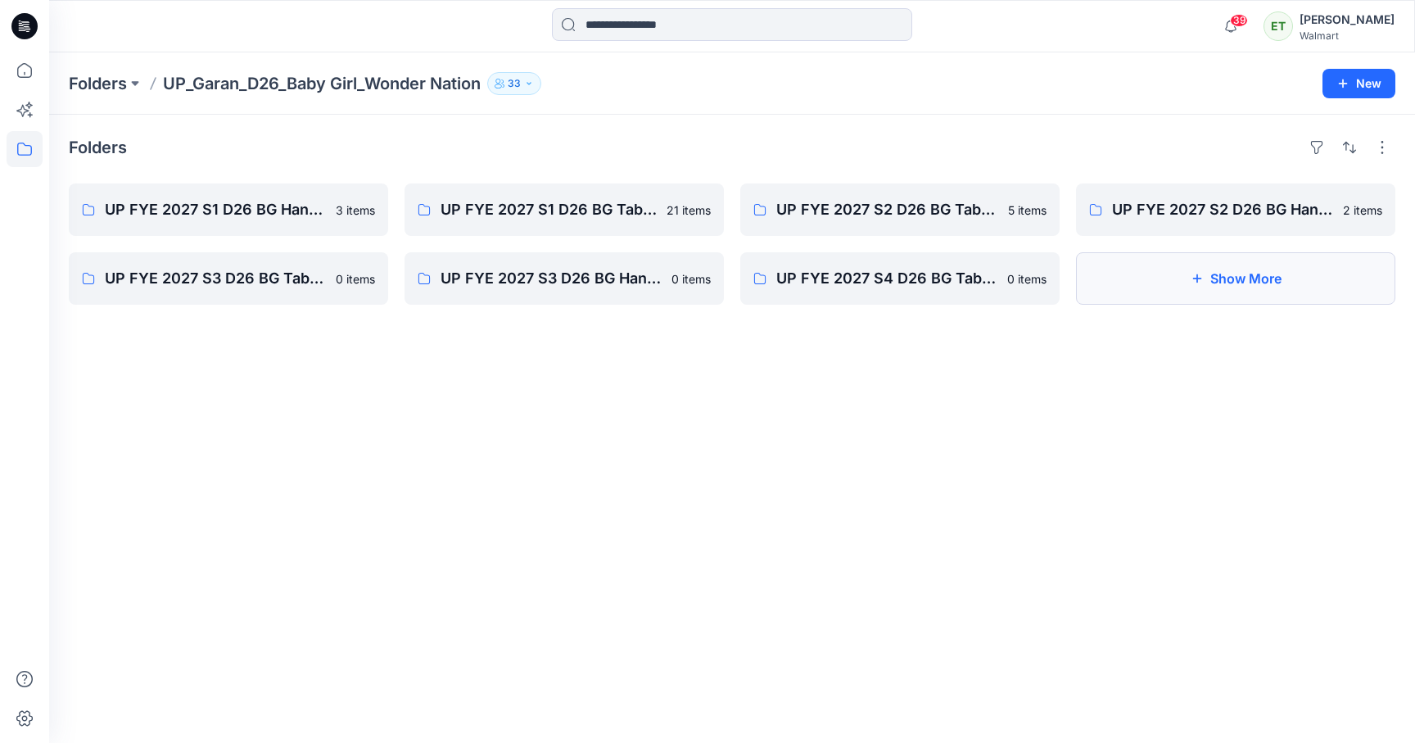
click at [1169, 291] on button "Show More" at bounding box center [1235, 278] width 319 height 52
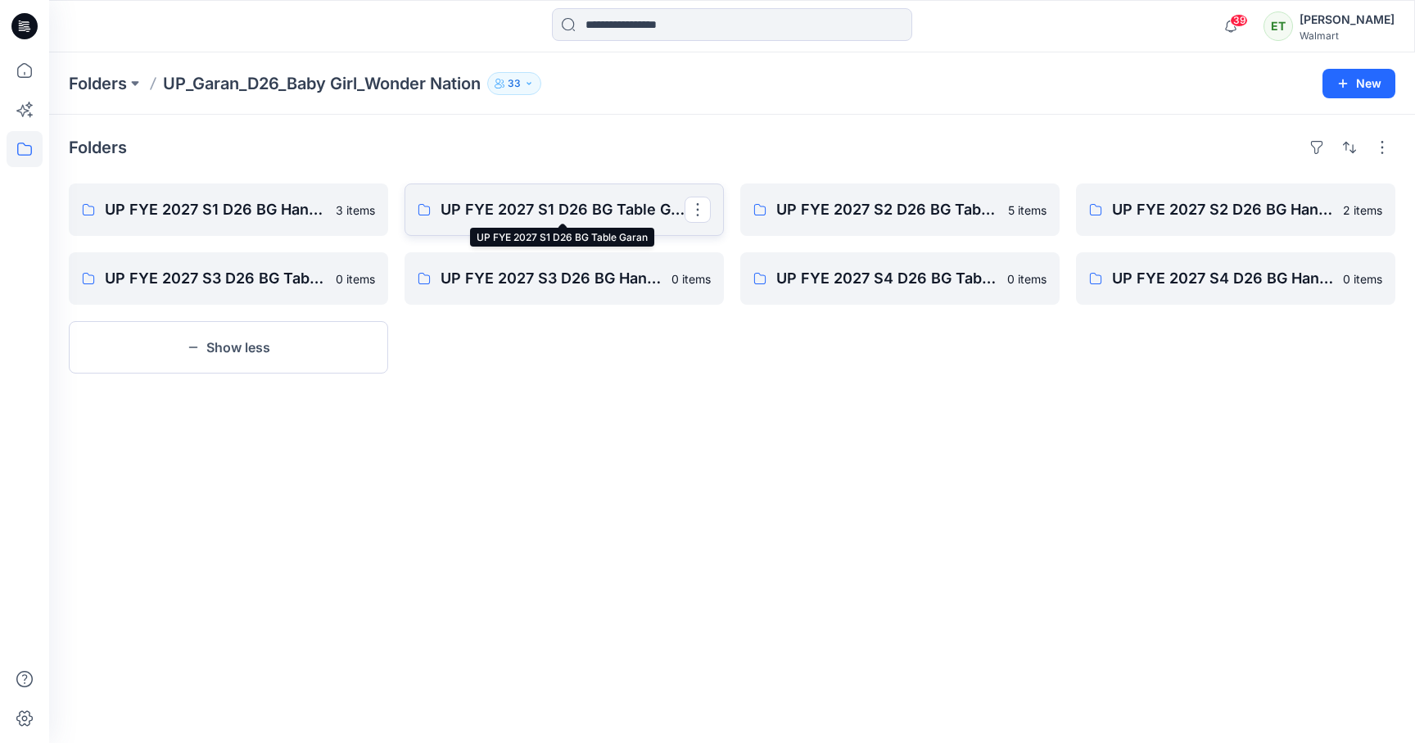
click at [588, 210] on p "UP FYE 2027 S1 D26 BG Table Garan" at bounding box center [563, 209] width 244 height 23
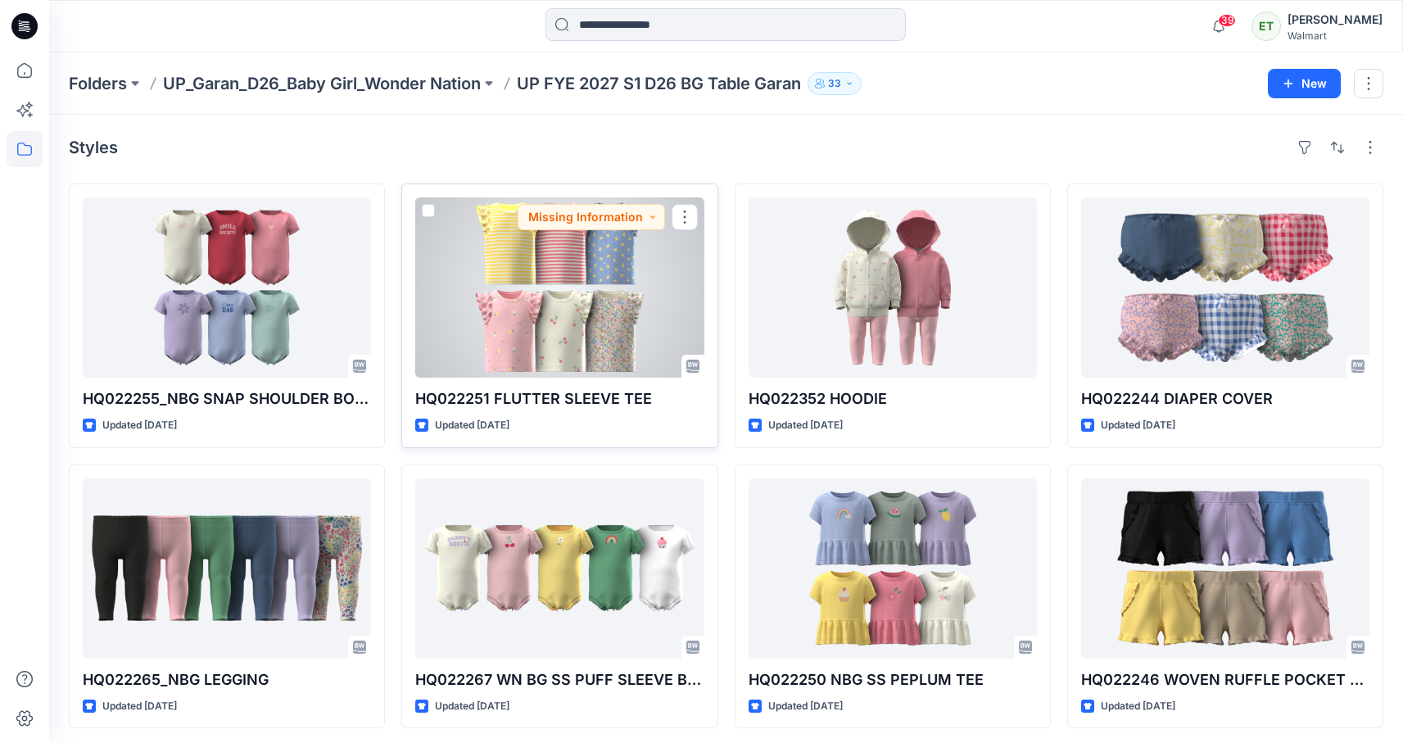
click at [557, 287] on div at bounding box center [559, 287] width 288 height 180
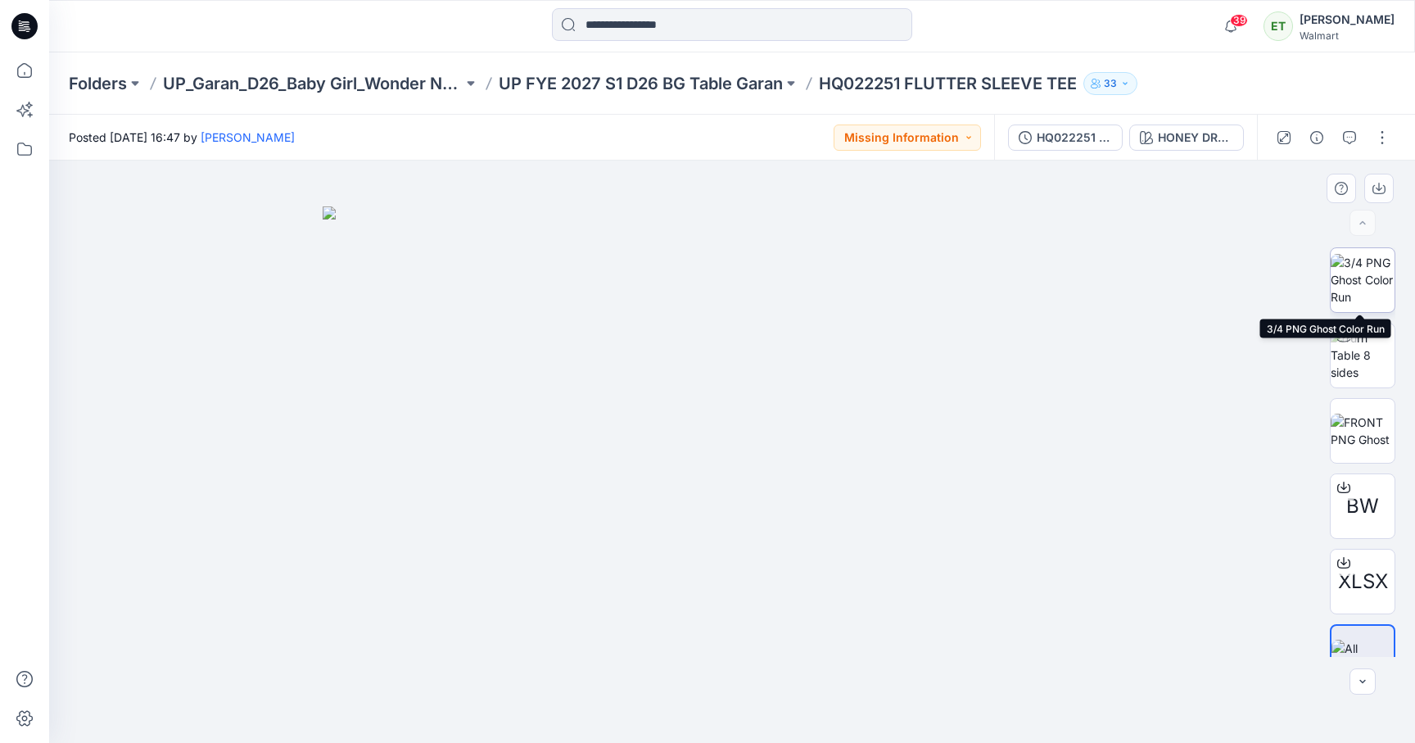
click at [1363, 293] on img at bounding box center [1363, 280] width 64 height 52
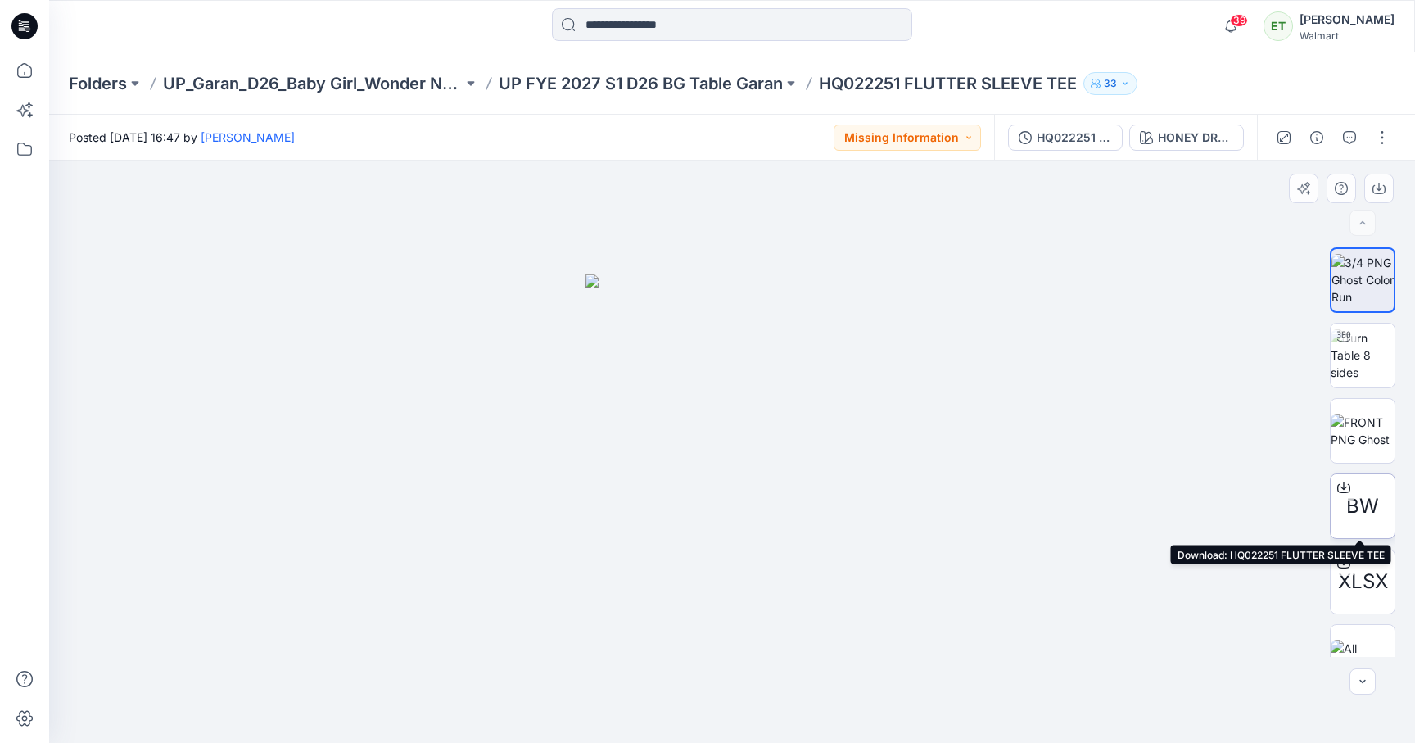
click at [1339, 493] on div at bounding box center [1344, 487] width 26 height 26
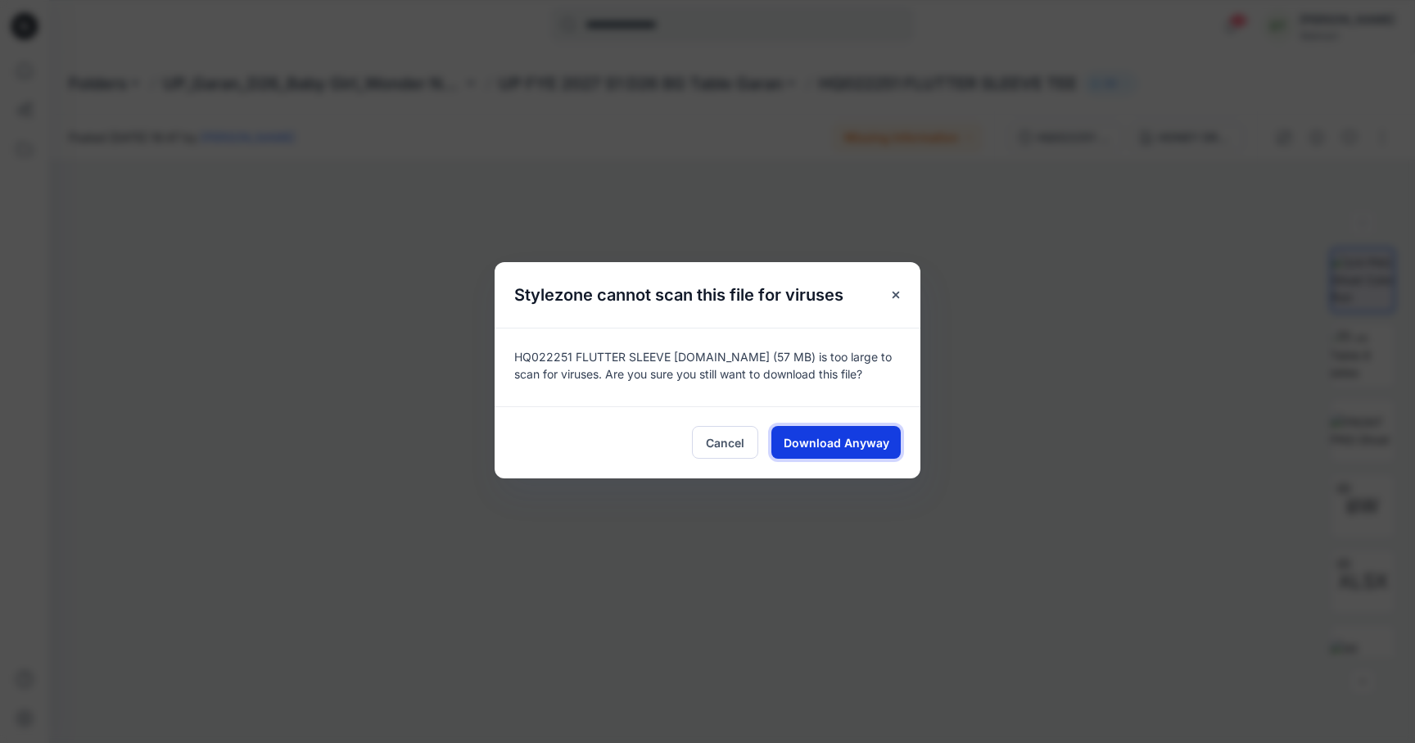
click at [855, 435] on span "Download Anyway" at bounding box center [837, 442] width 106 height 17
